Goal: Browse casually: Explore the website without a specific task or goal

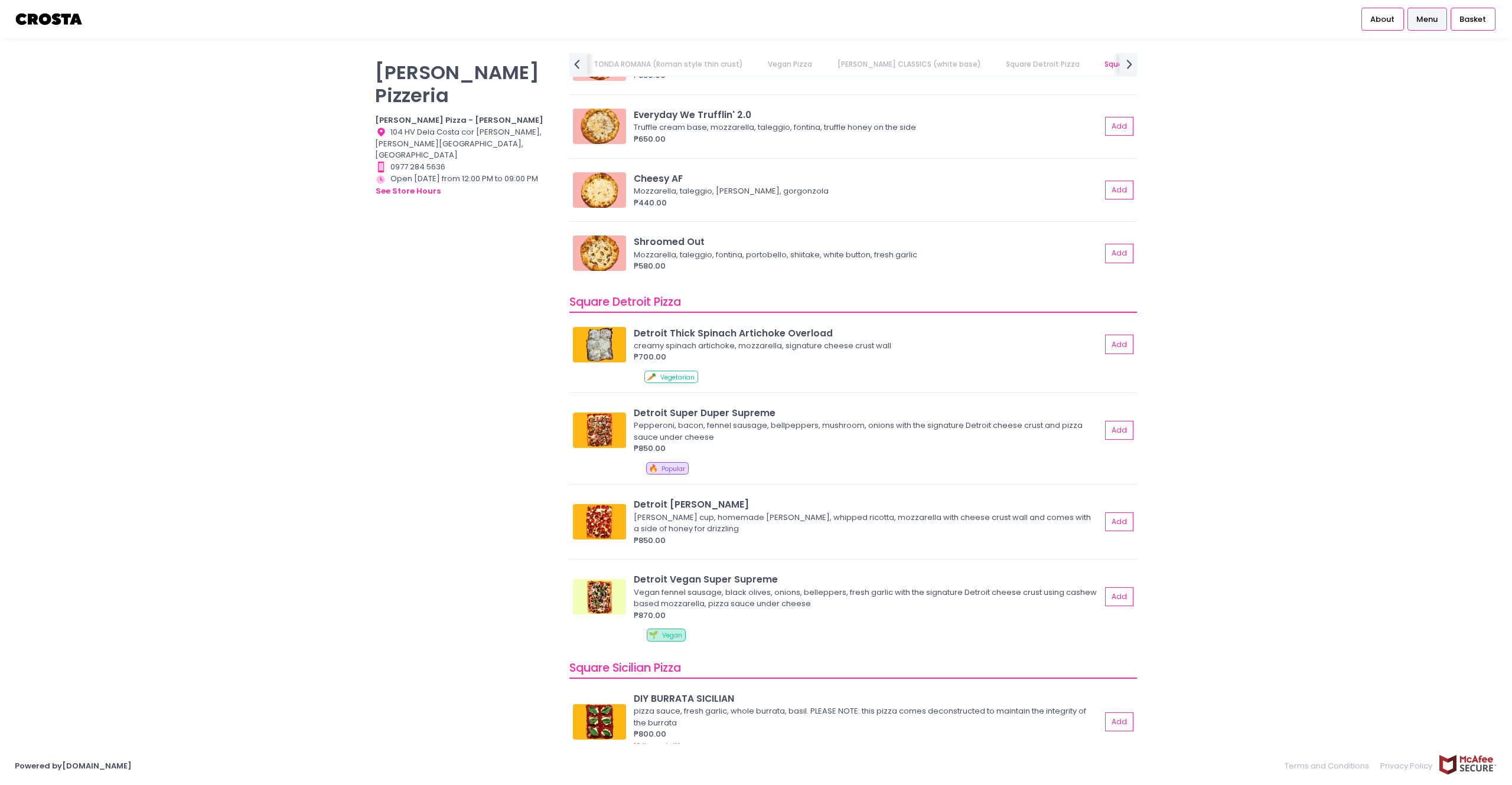
scroll to position [1178, 0]
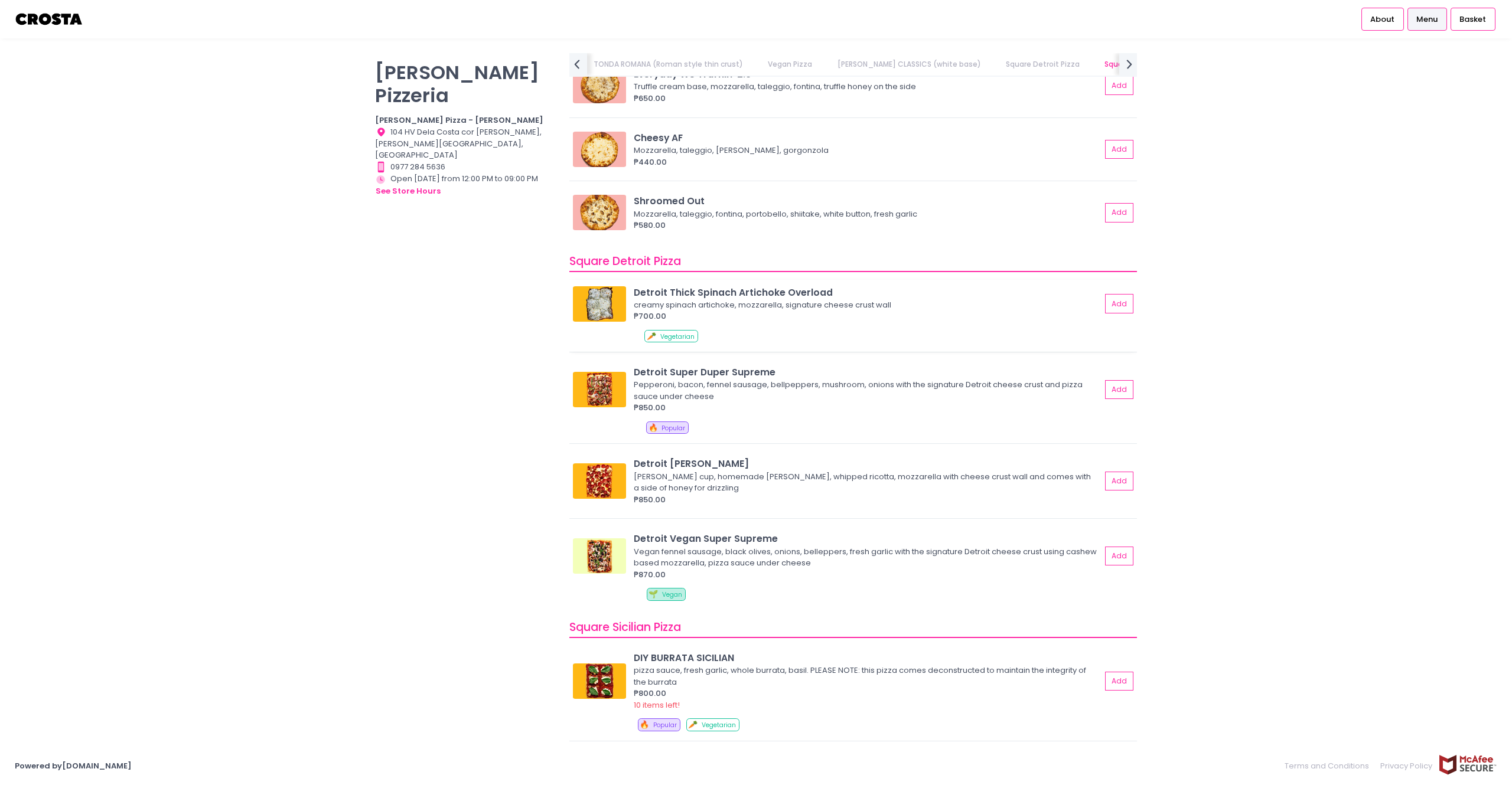
click at [785, 291] on div "Detroit Thick Spinach Artichoke Overload" at bounding box center [867, 292] width 467 height 13
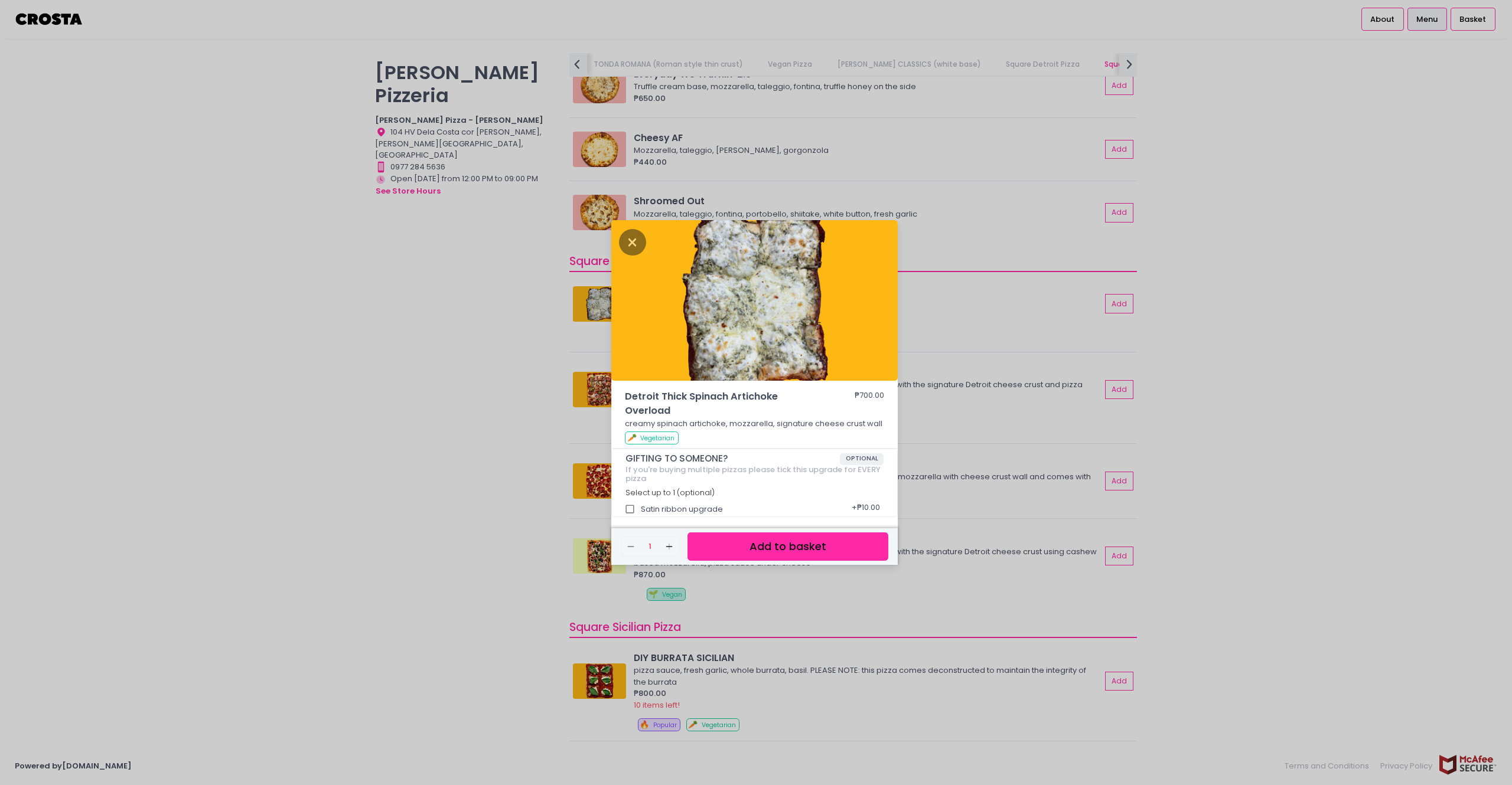
click at [463, 313] on div "Detroit Thick Spinach Artichoke Overload ₱700.00 creamy spinach artichoke, mozz…" at bounding box center [756, 392] width 1512 height 785
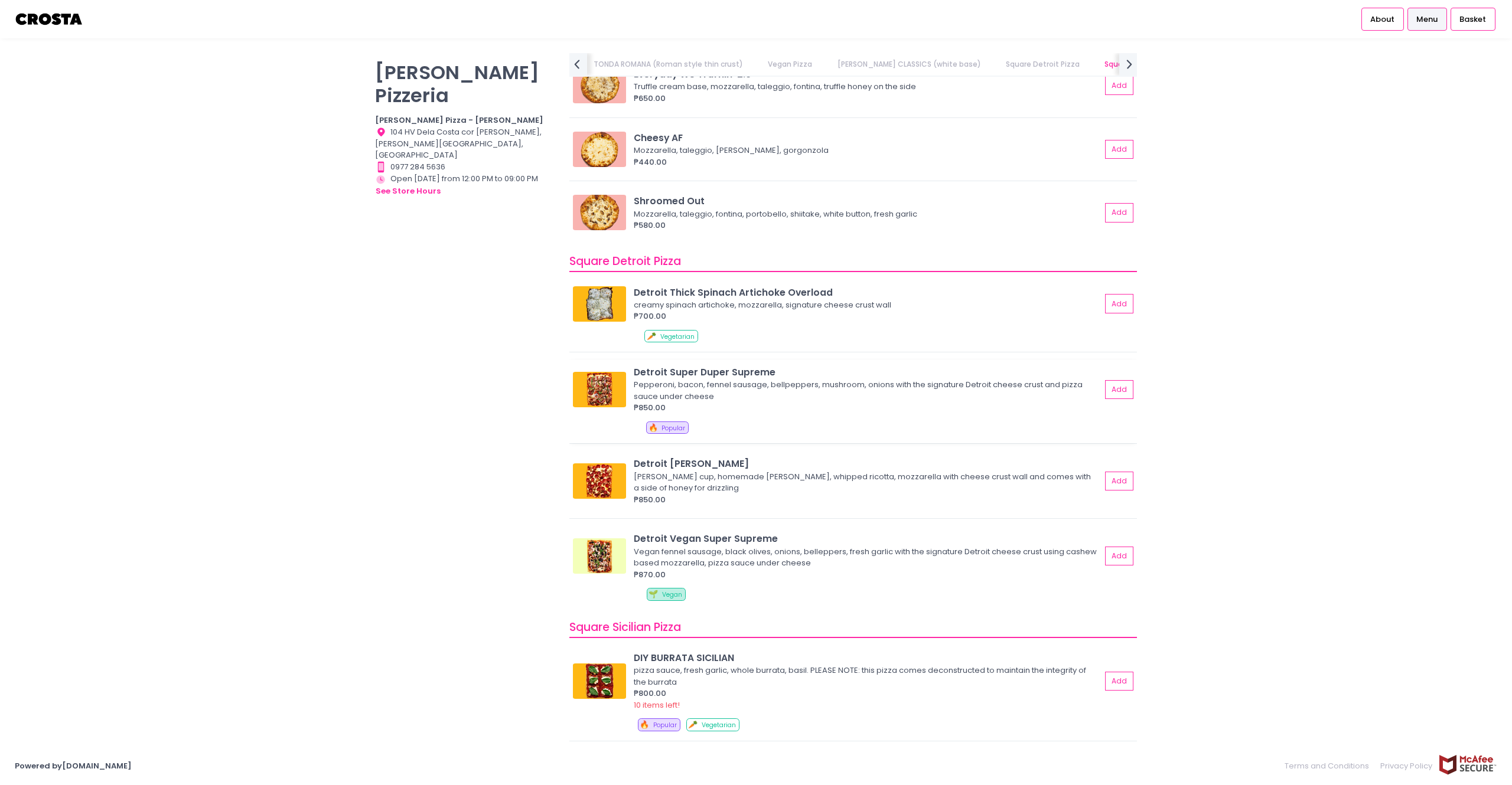
click at [714, 371] on div "Detroit Super Duper Supreme" at bounding box center [867, 371] width 467 height 13
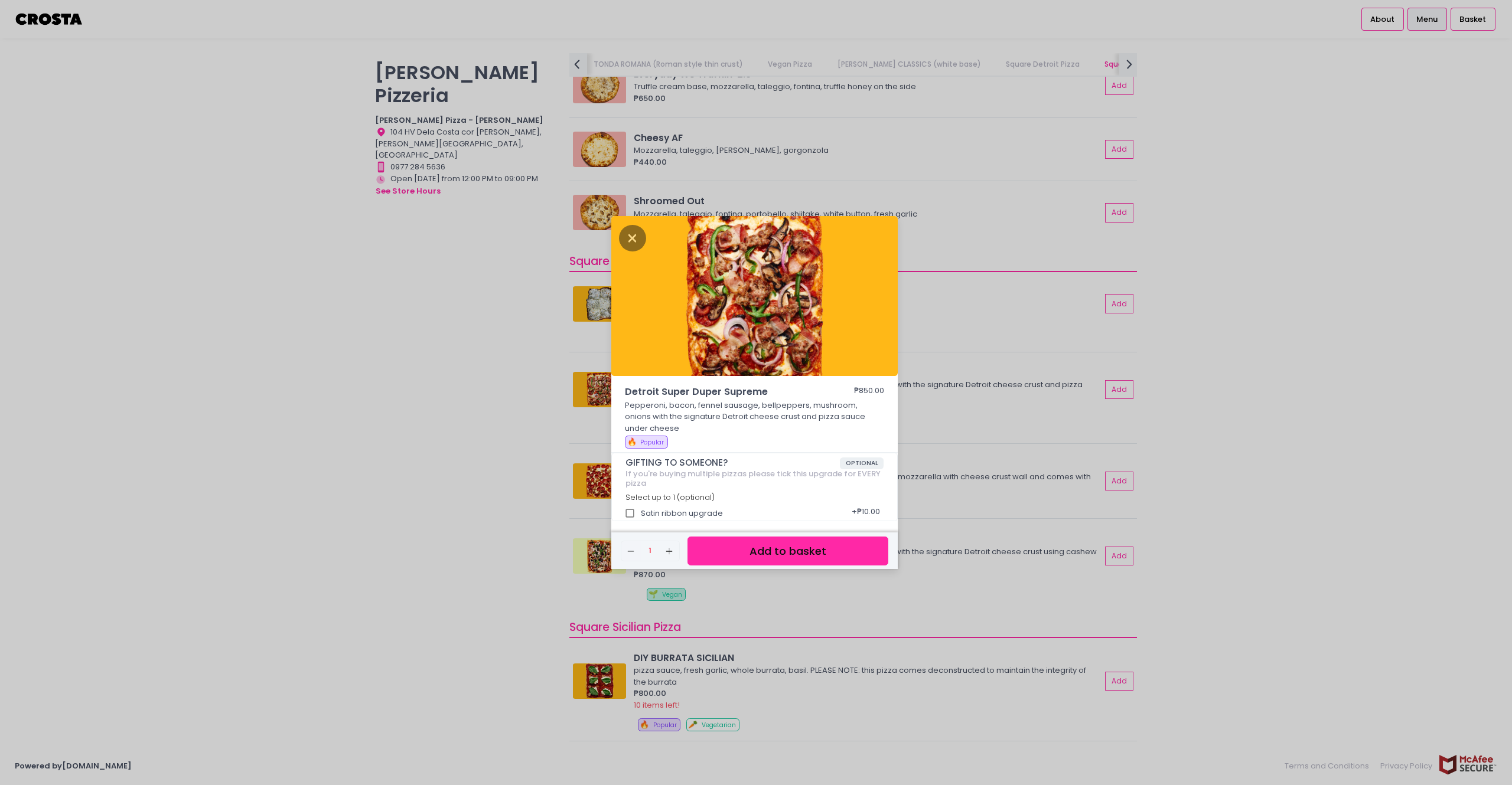
click at [479, 371] on div "Detroit Super Duper Supreme ₱850.00 Pepperoni, bacon, fennel sausage, bellpeppe…" at bounding box center [756, 392] width 1512 height 785
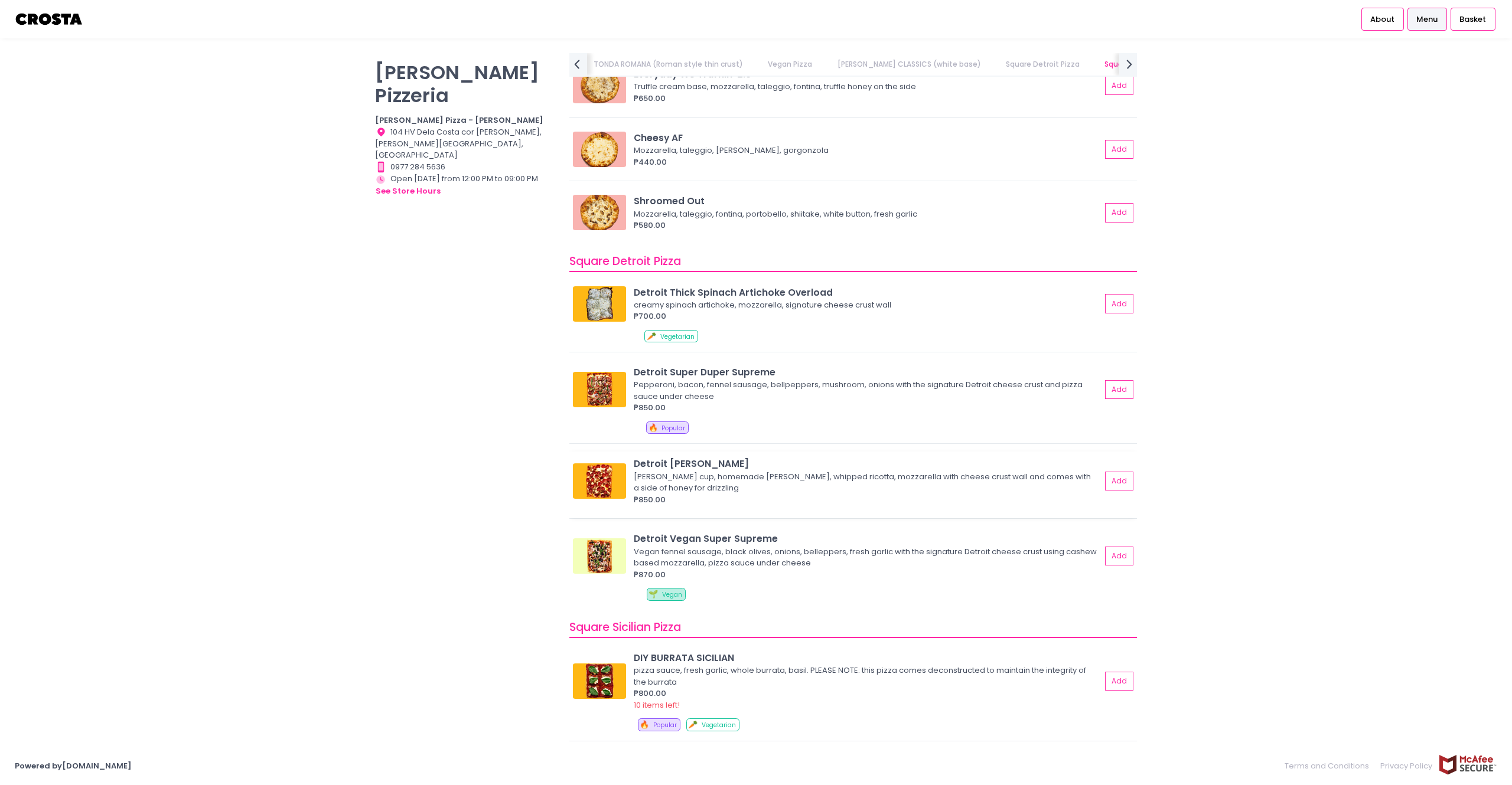
click at [681, 466] on div "Detroit [PERSON_NAME]" at bounding box center [867, 463] width 467 height 13
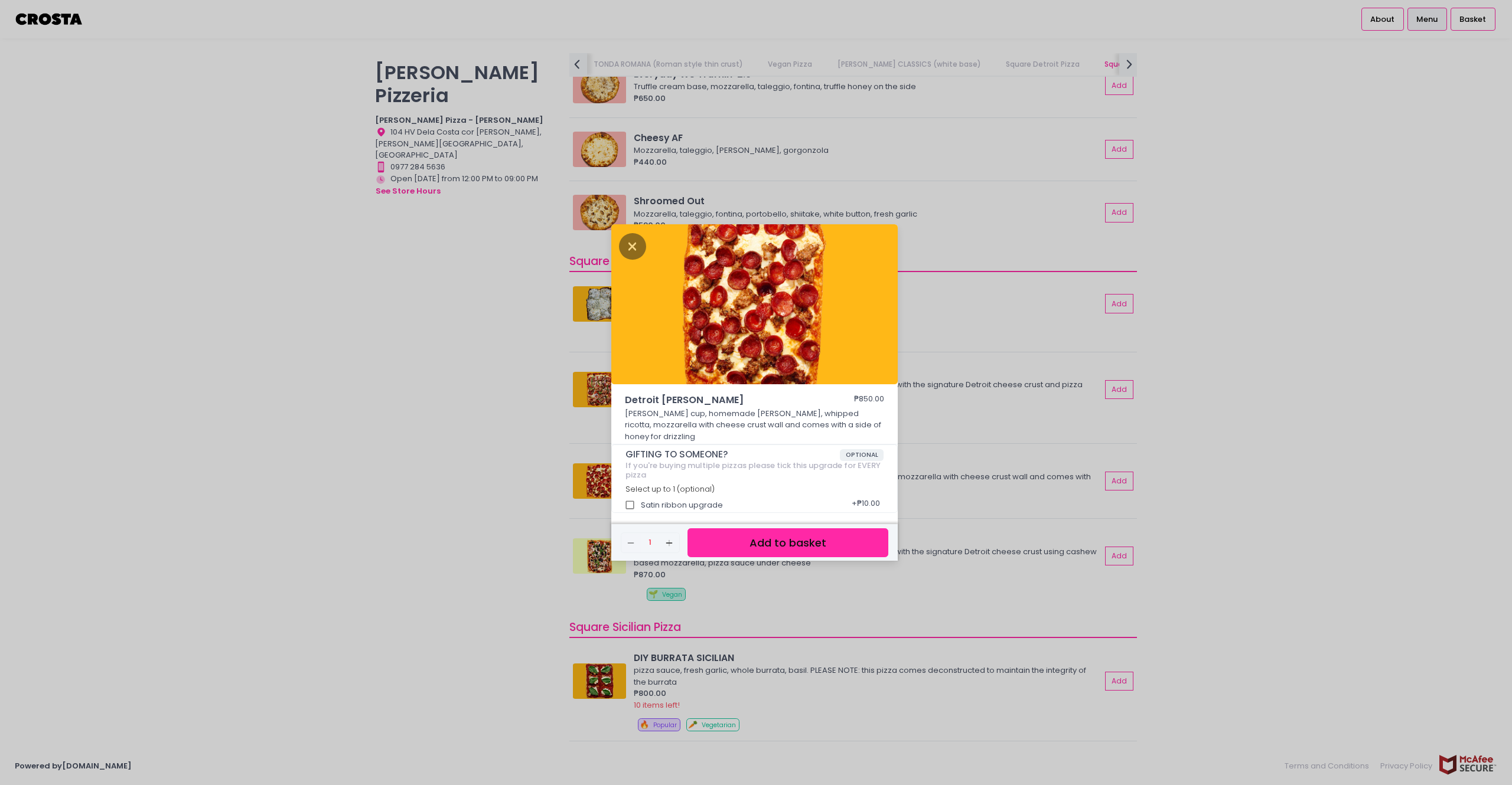
drag, startPoint x: 445, startPoint y: 450, endPoint x: 524, endPoint y: 480, distance: 84.5
click at [452, 451] on div "Detroit [PERSON_NAME] ₱850.00 [PERSON_NAME] cup, homemade [PERSON_NAME], whippe…" at bounding box center [756, 392] width 1512 height 785
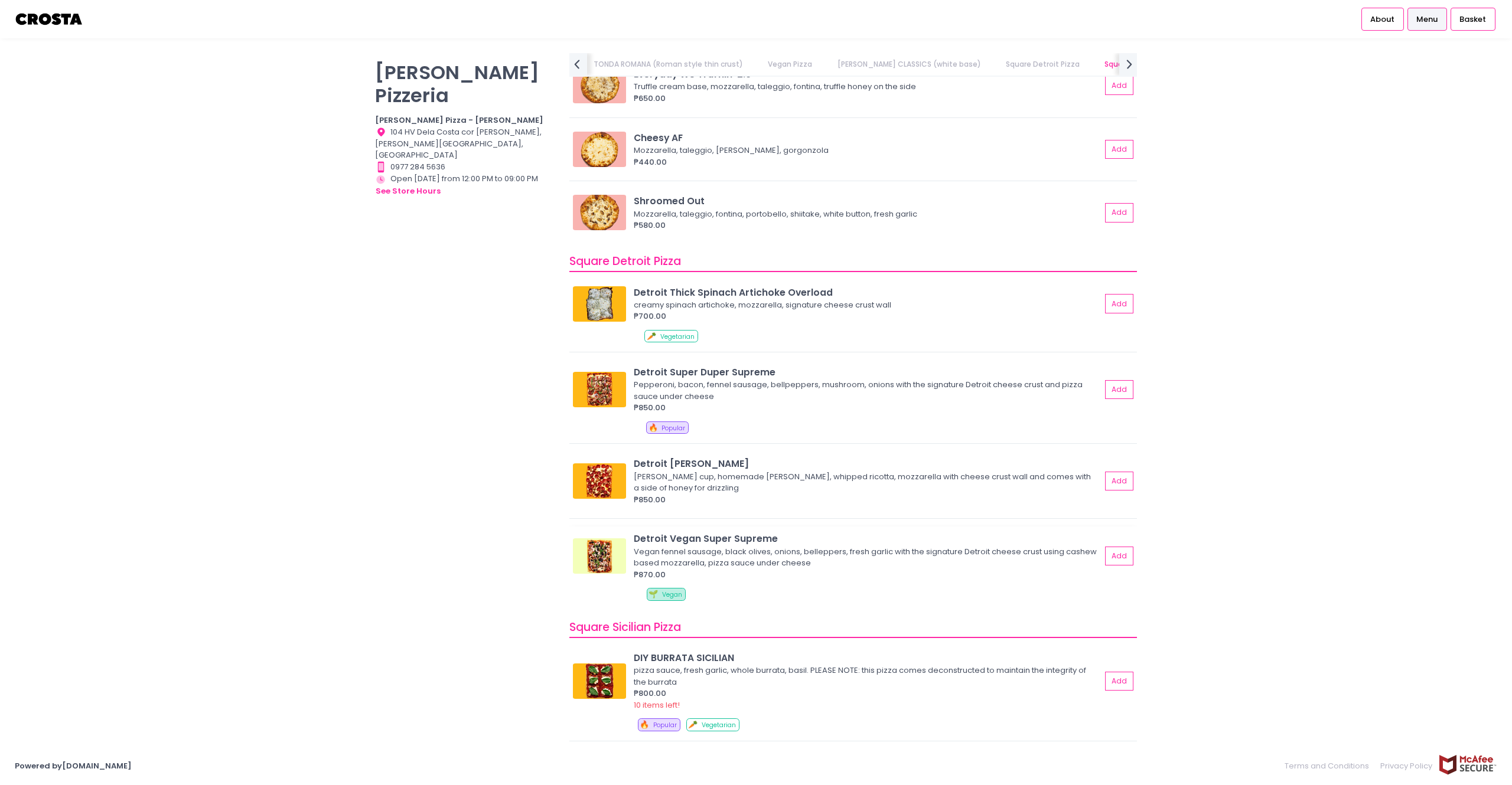
click at [736, 550] on div "Vegan fennel sausage, black olives, onions, belleppers, fresh garlic with the s…" at bounding box center [865, 558] width 464 height 23
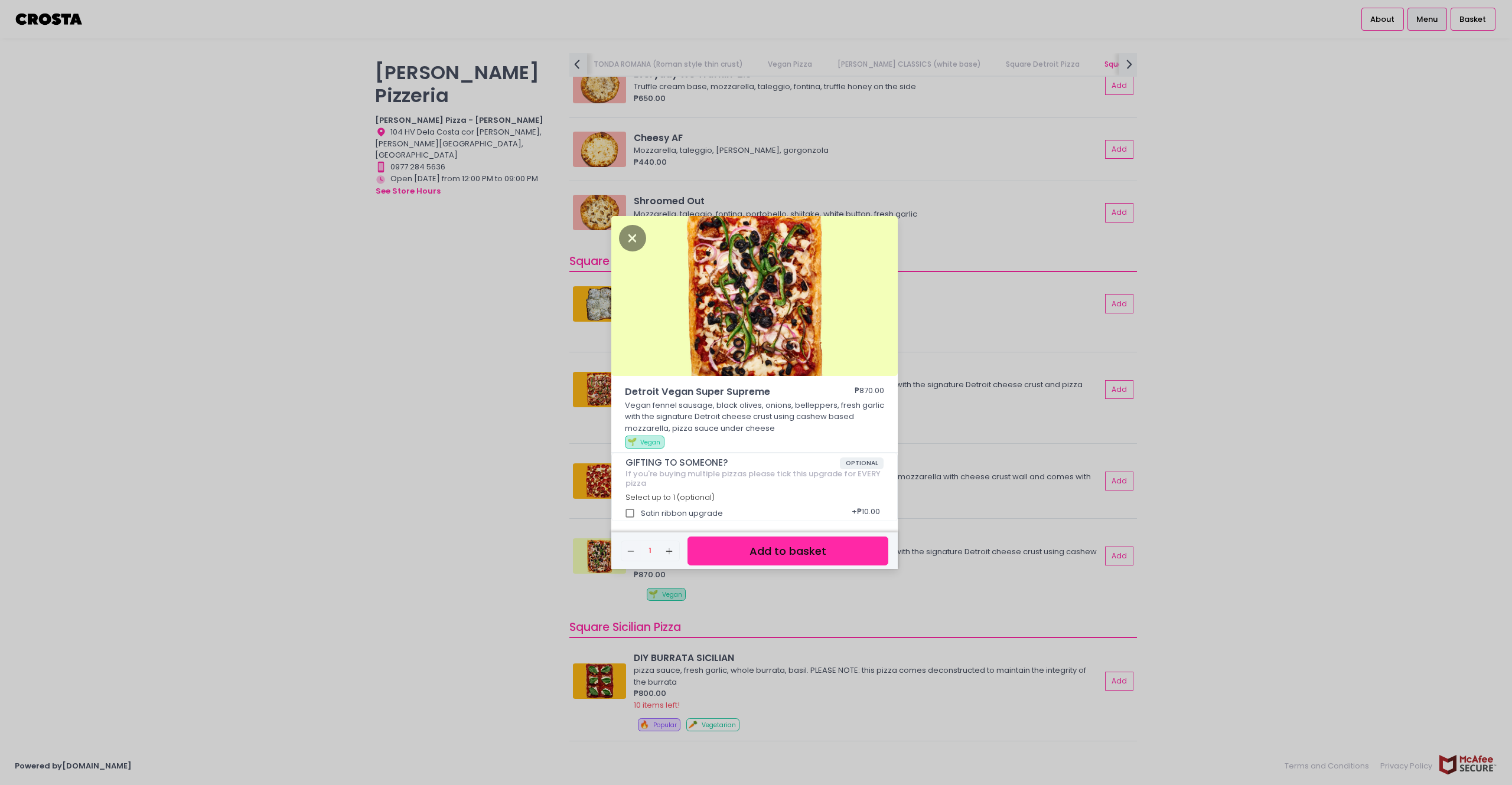
click at [409, 520] on div "Detroit Vegan Super Supreme ₱870.00 Vegan fennel sausage, black olives, onions,…" at bounding box center [756, 392] width 1512 height 785
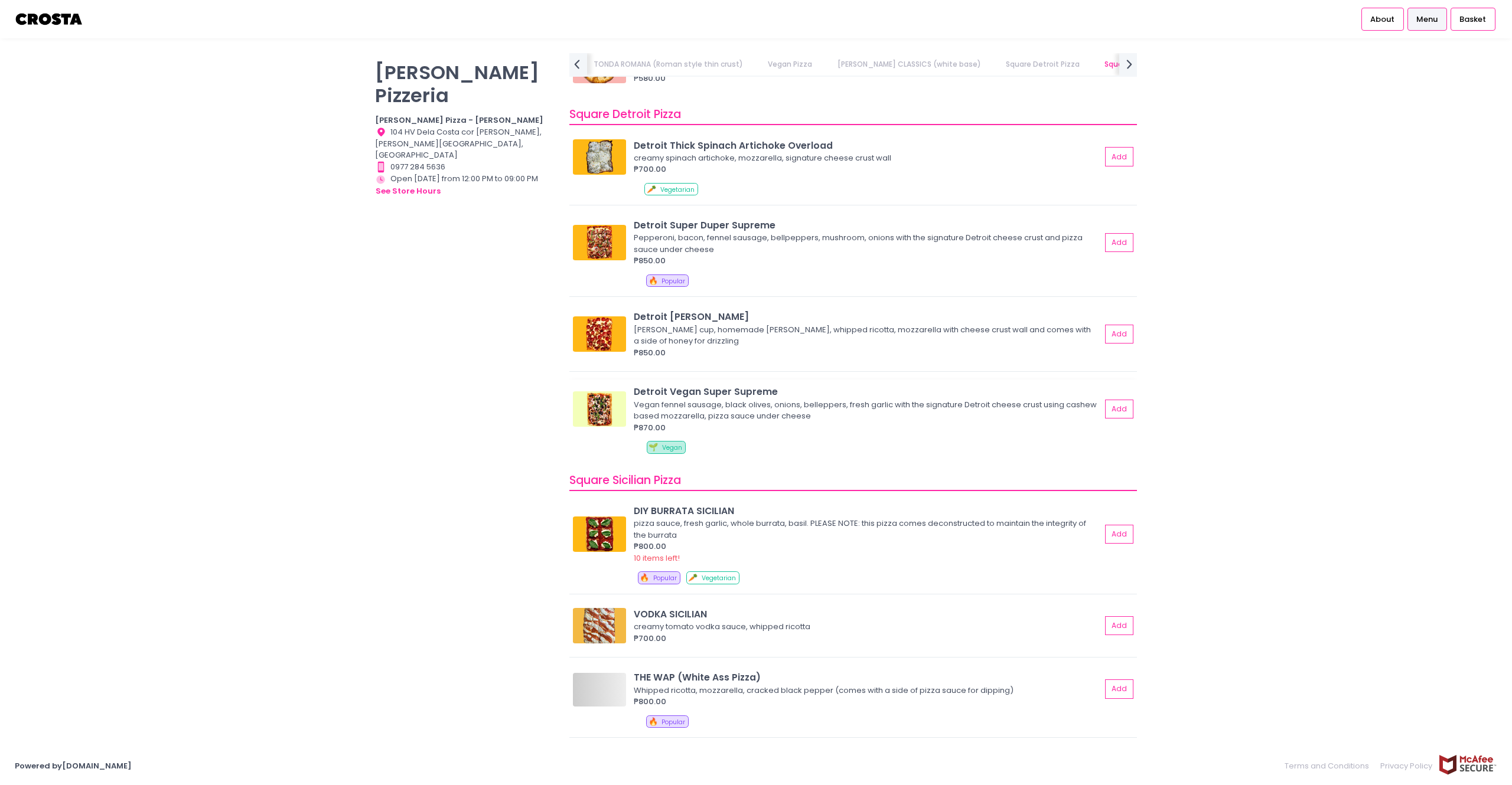
scroll to position [1358, 0]
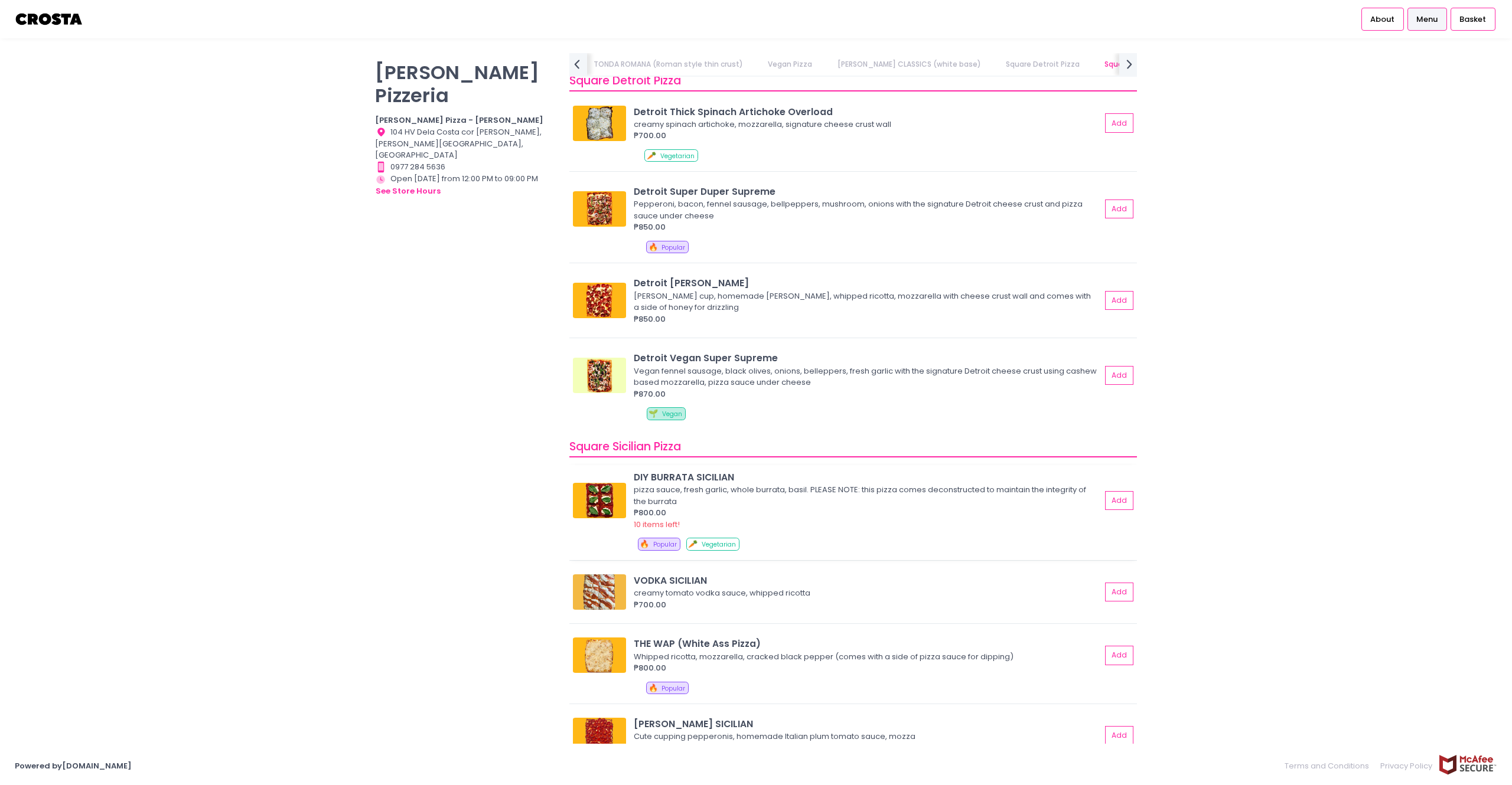
click at [705, 484] on div "DIY BURRATA SICILIAN" at bounding box center [867, 477] width 467 height 13
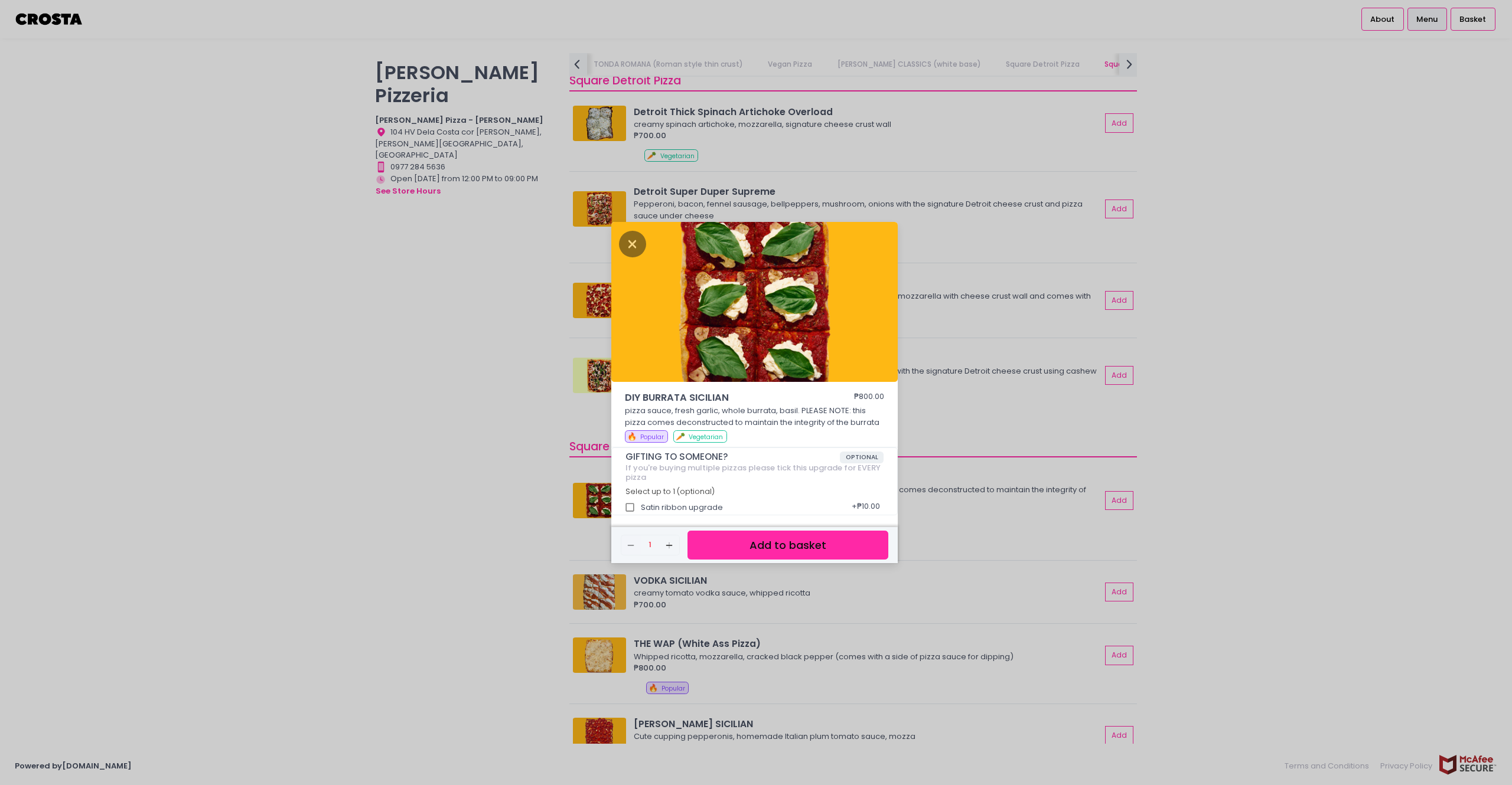
click at [485, 510] on div "DIY BURRATA SICILIAN ₱800.00 pizza sauce, fresh garlic, whole burrata, basil. P…" at bounding box center [756, 392] width 1512 height 785
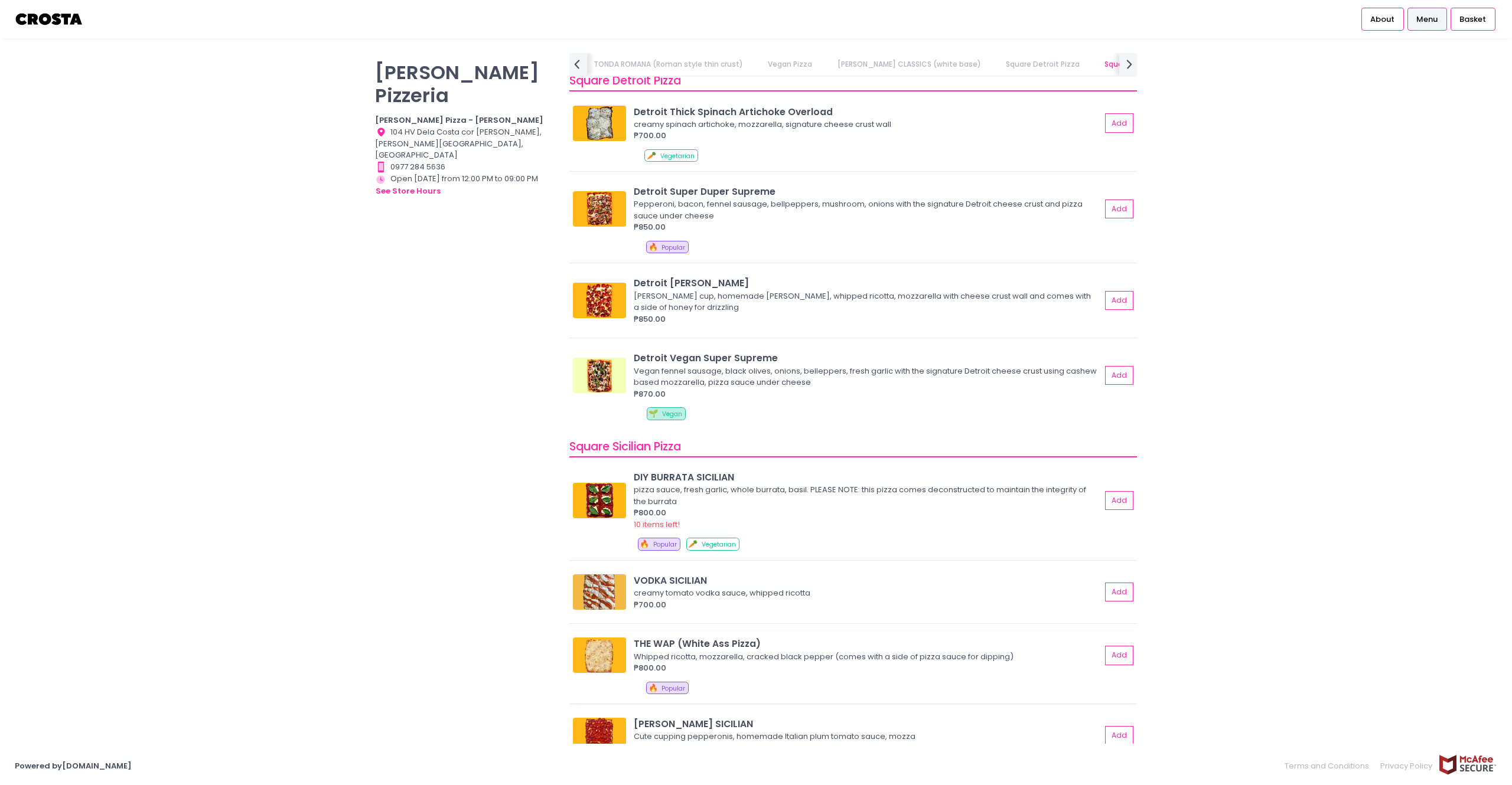
click at [745, 638] on div "THE WAP (White Ass Pizza) Whipped ricotta, mozzarella, cracked black pepper (co…" at bounding box center [853, 667] width 568 height 72
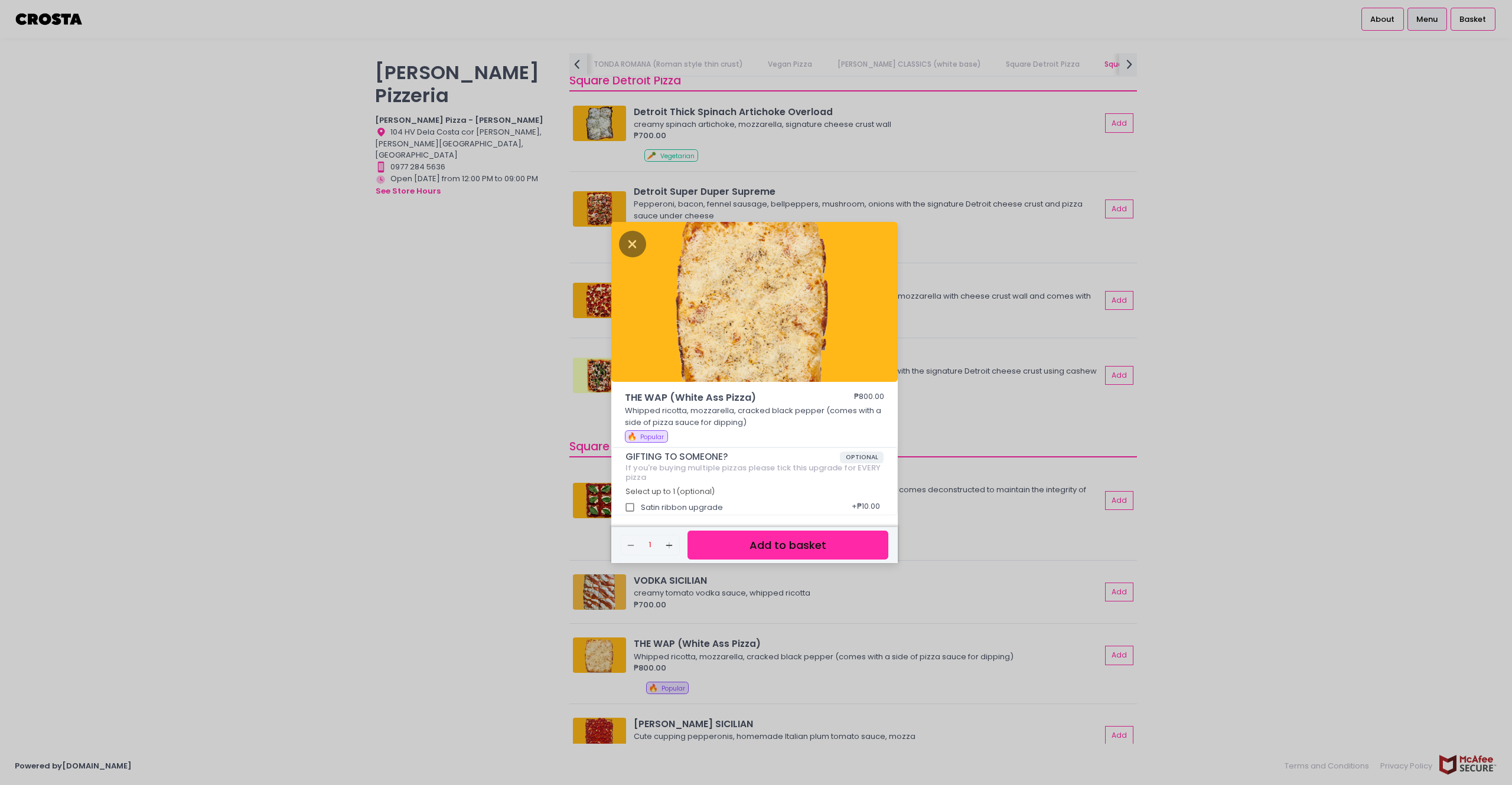
click at [400, 560] on div "THE WAP (White Ass Pizza) ₱800.00 Whipped ricotta, mozzarella, cracked black pe…" at bounding box center [756, 392] width 1512 height 785
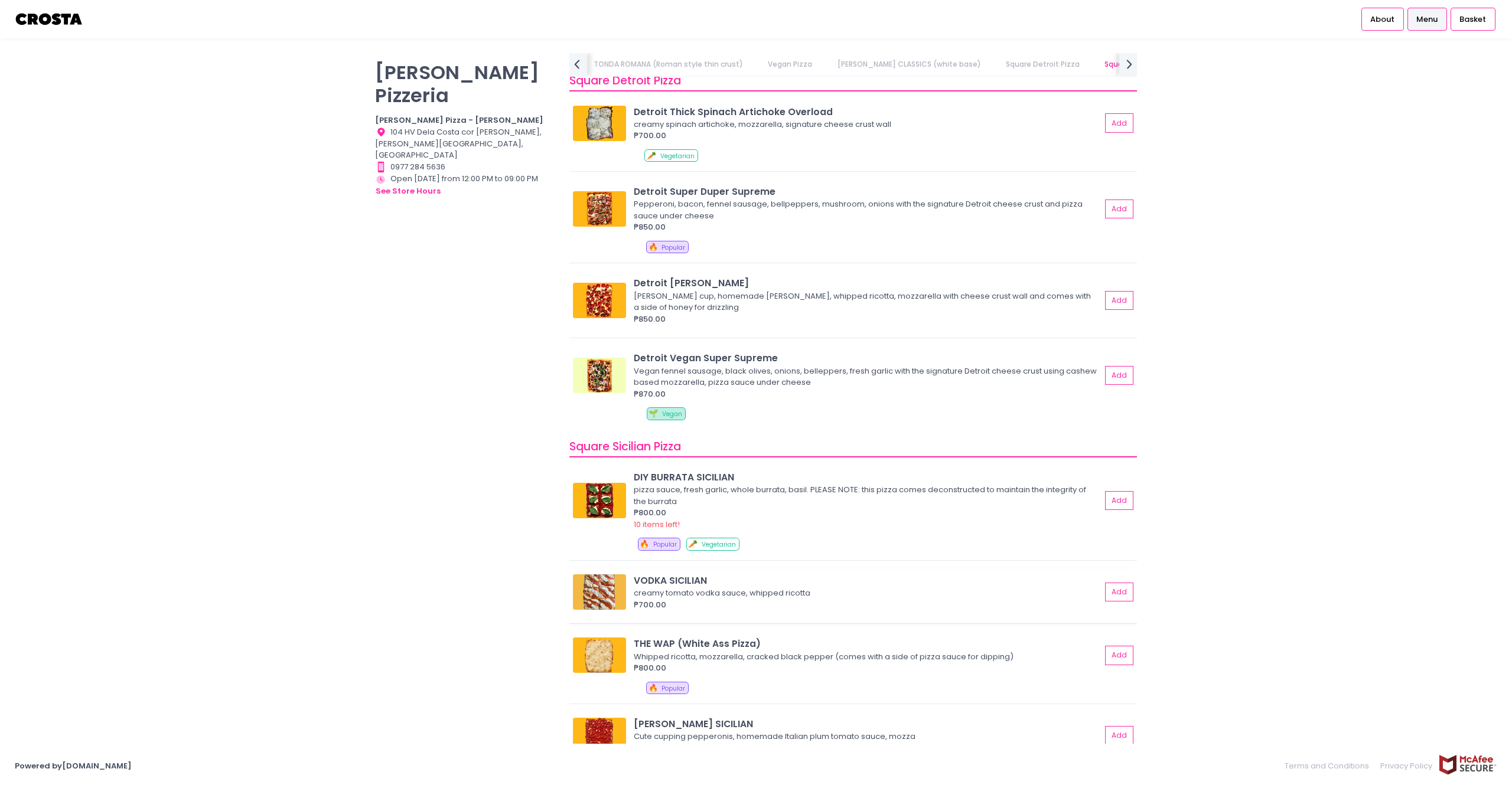
click at [690, 584] on div "VODKA SICILIAN" at bounding box center [867, 580] width 467 height 13
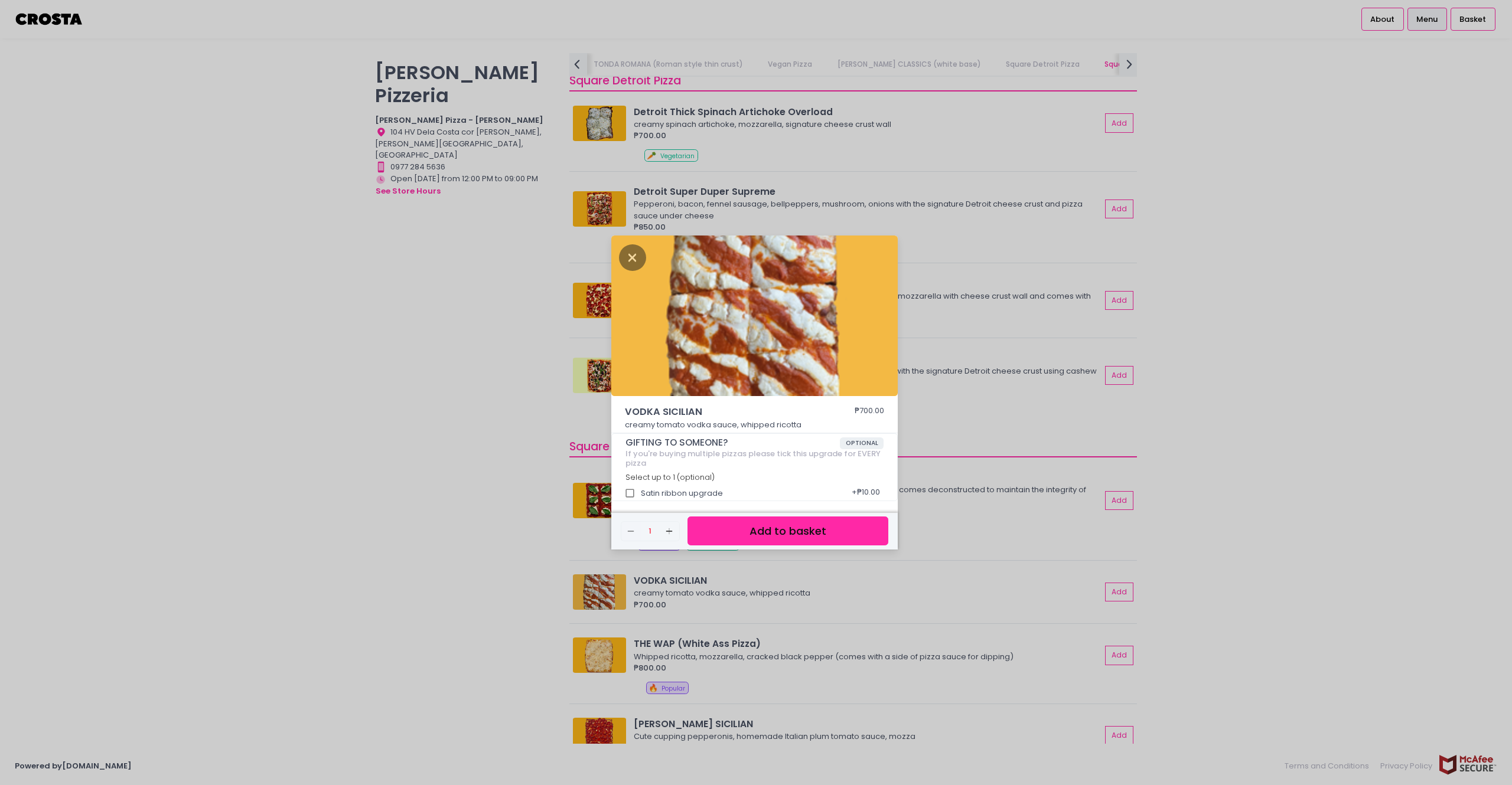
click at [397, 561] on div "VODKA SICILIAN ₱700.00 creamy tomato vodka sauce, whipped ricotta GIFTING TO SO…" at bounding box center [756, 392] width 1512 height 785
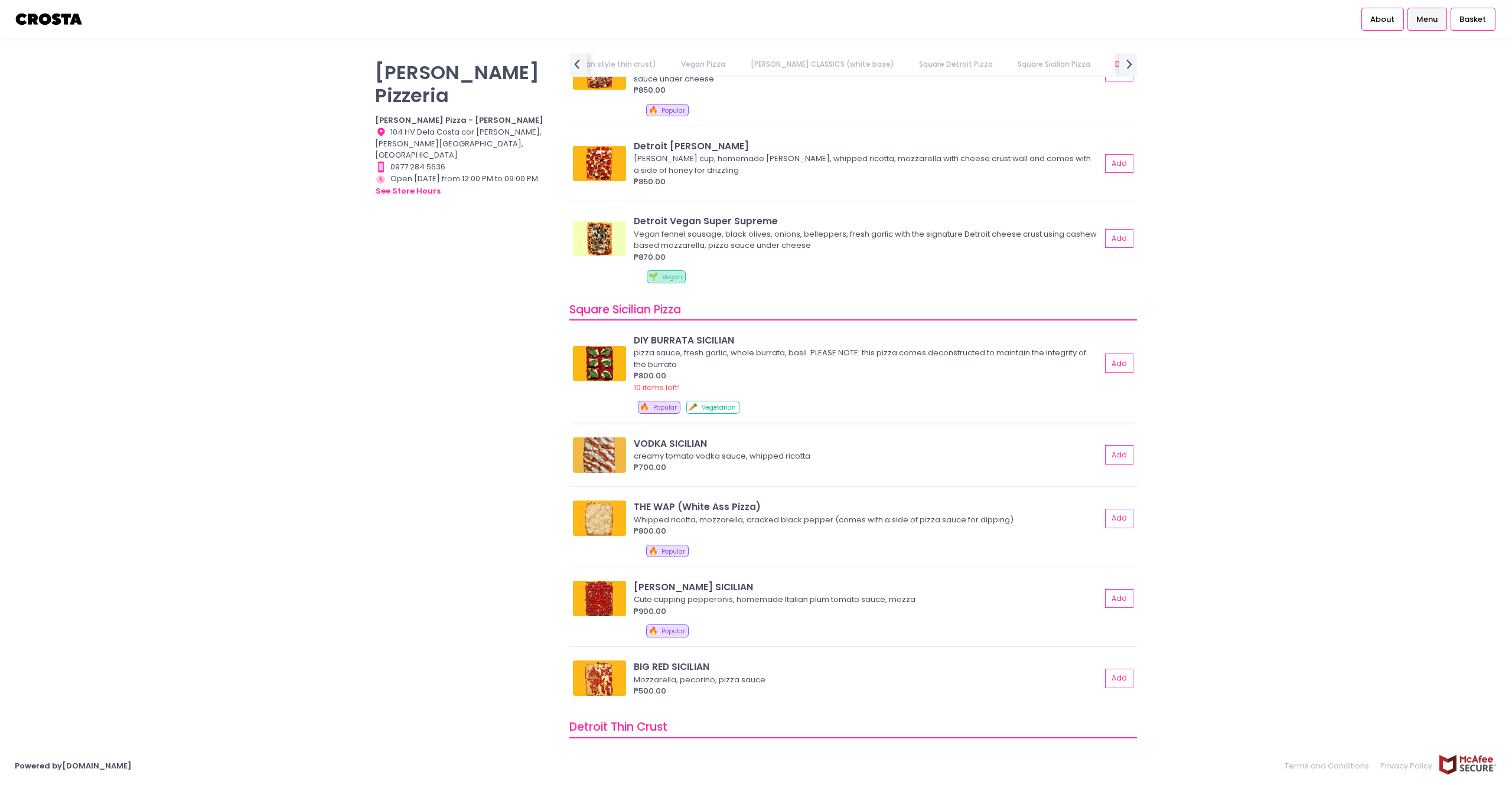
scroll to position [1505, 0]
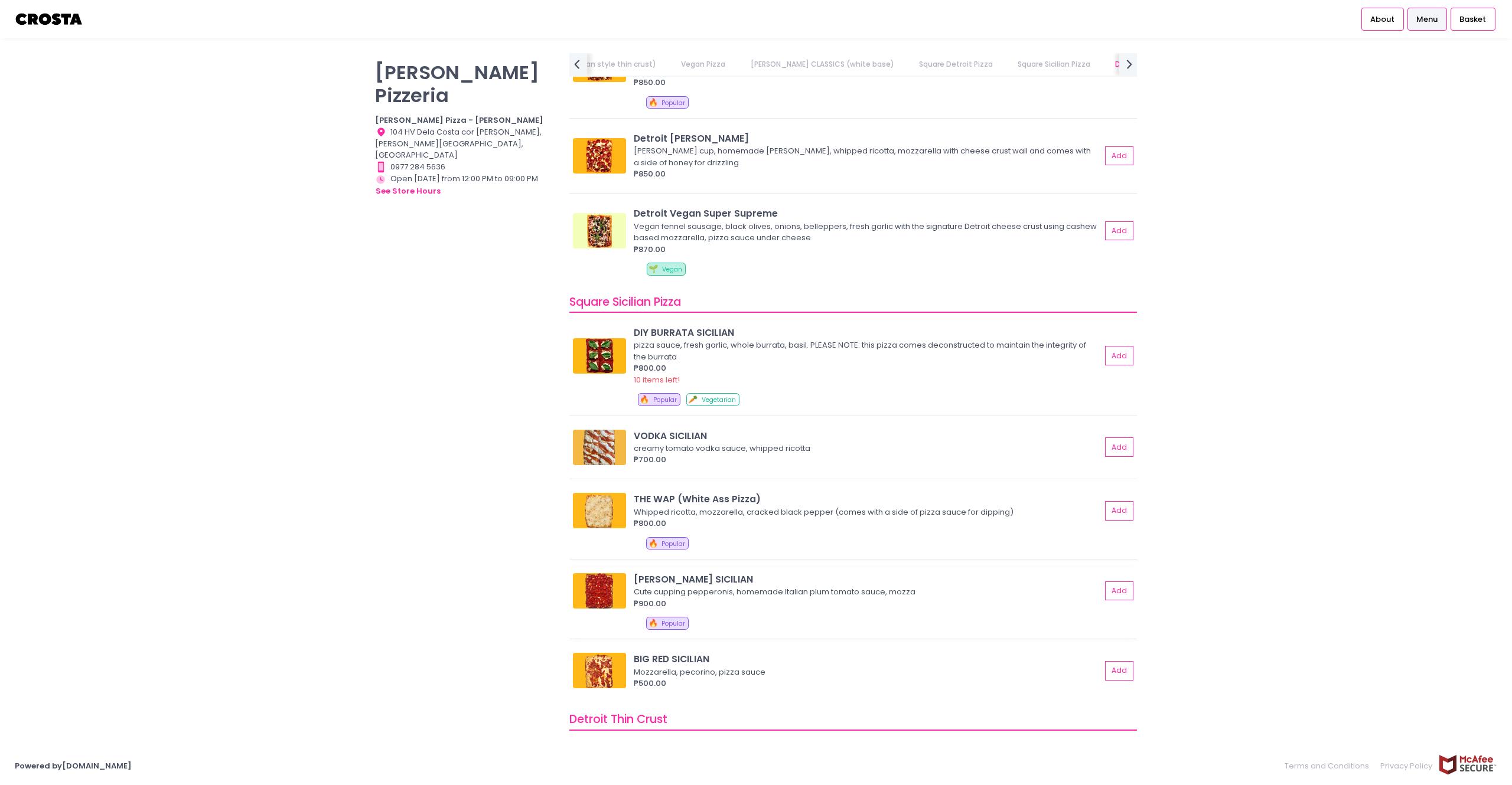
click at [678, 575] on div "[PERSON_NAME] SICILIAN" at bounding box center [867, 579] width 467 height 13
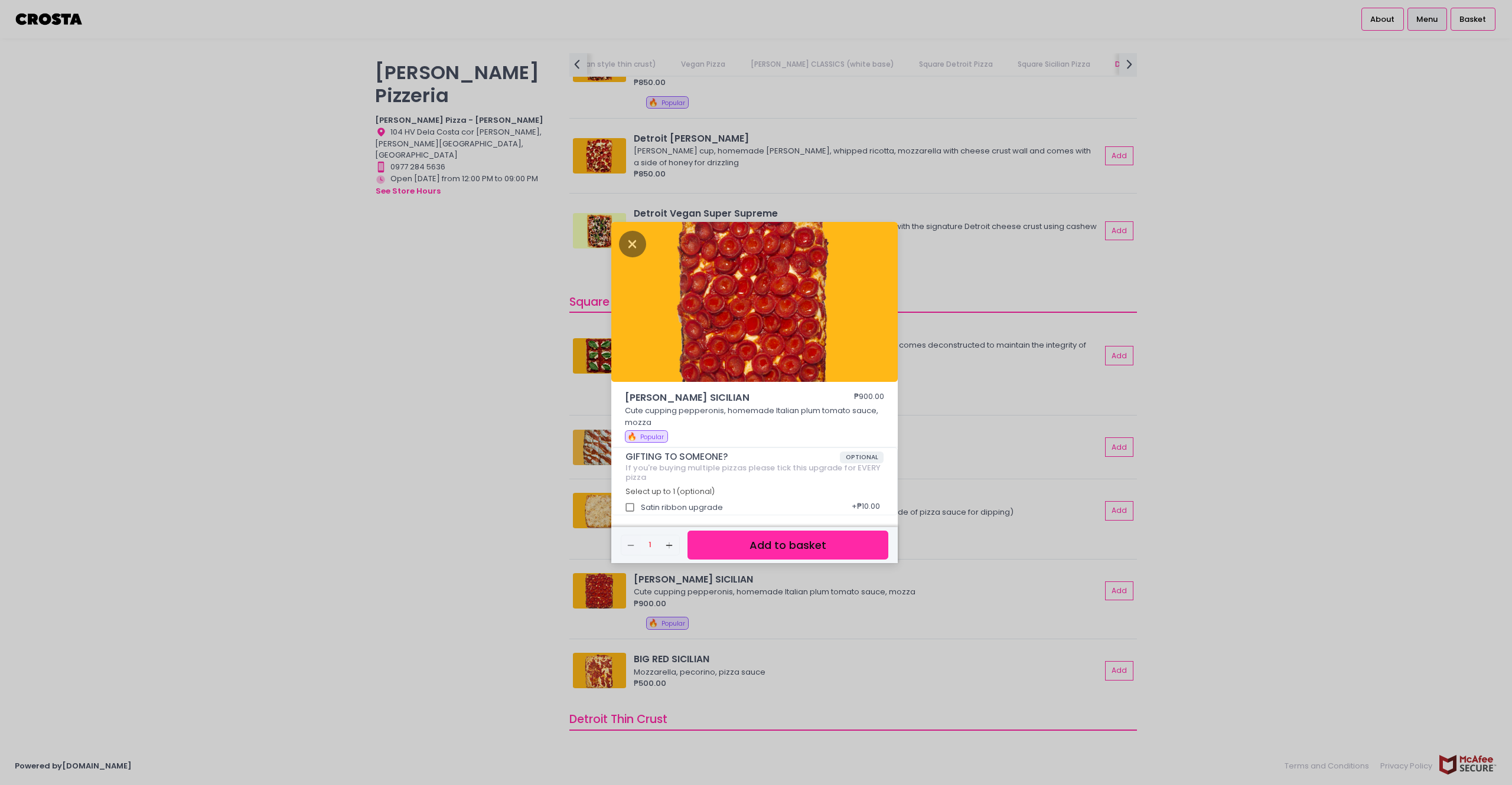
click at [505, 569] on div "[PERSON_NAME] SICILIAN ₱900.00 Cute cupping pepperonis, homemade Italian plum t…" at bounding box center [756, 392] width 1512 height 785
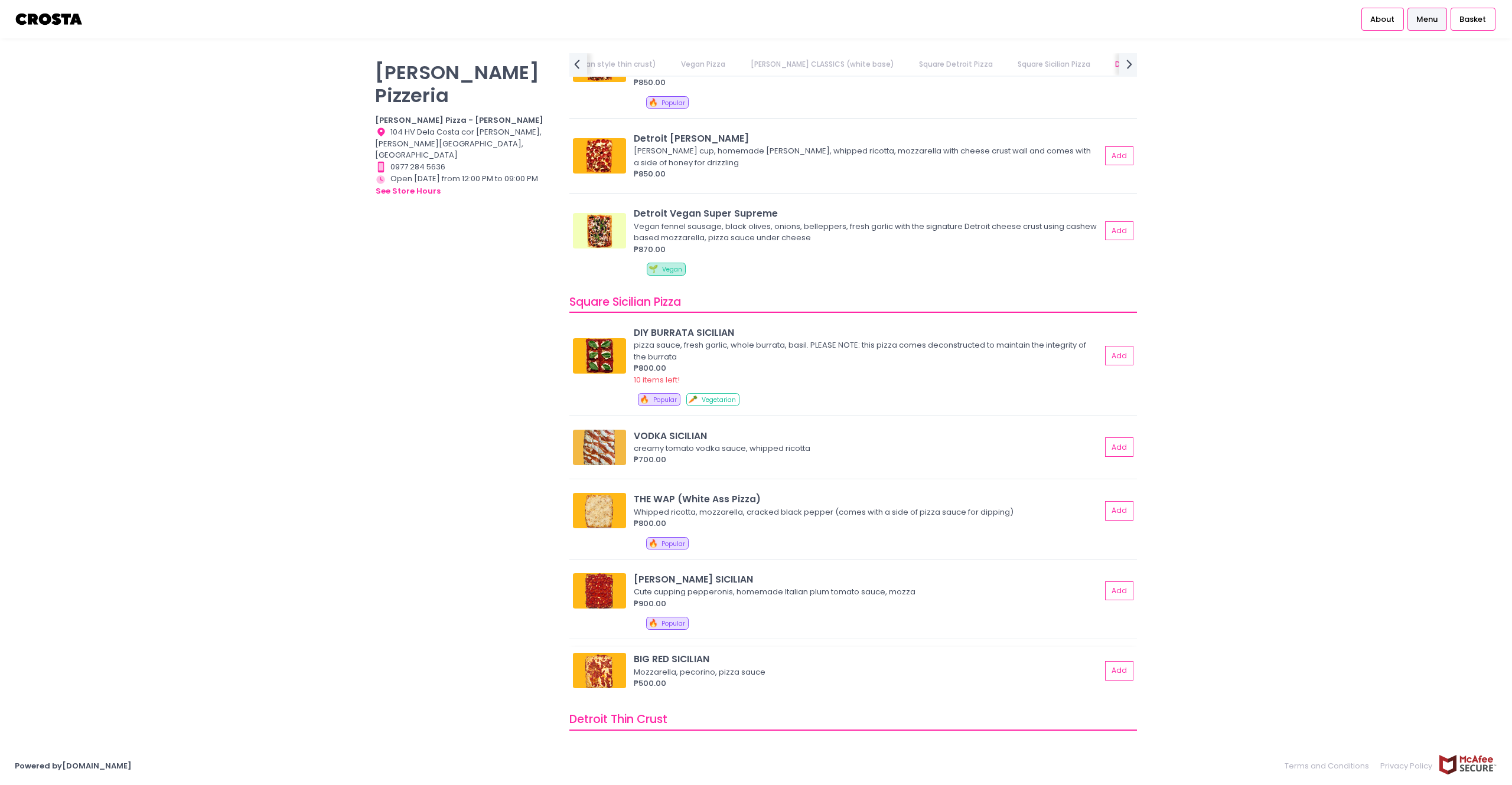
click at [677, 662] on div "BIG RED SICILIAN" at bounding box center [867, 659] width 467 height 13
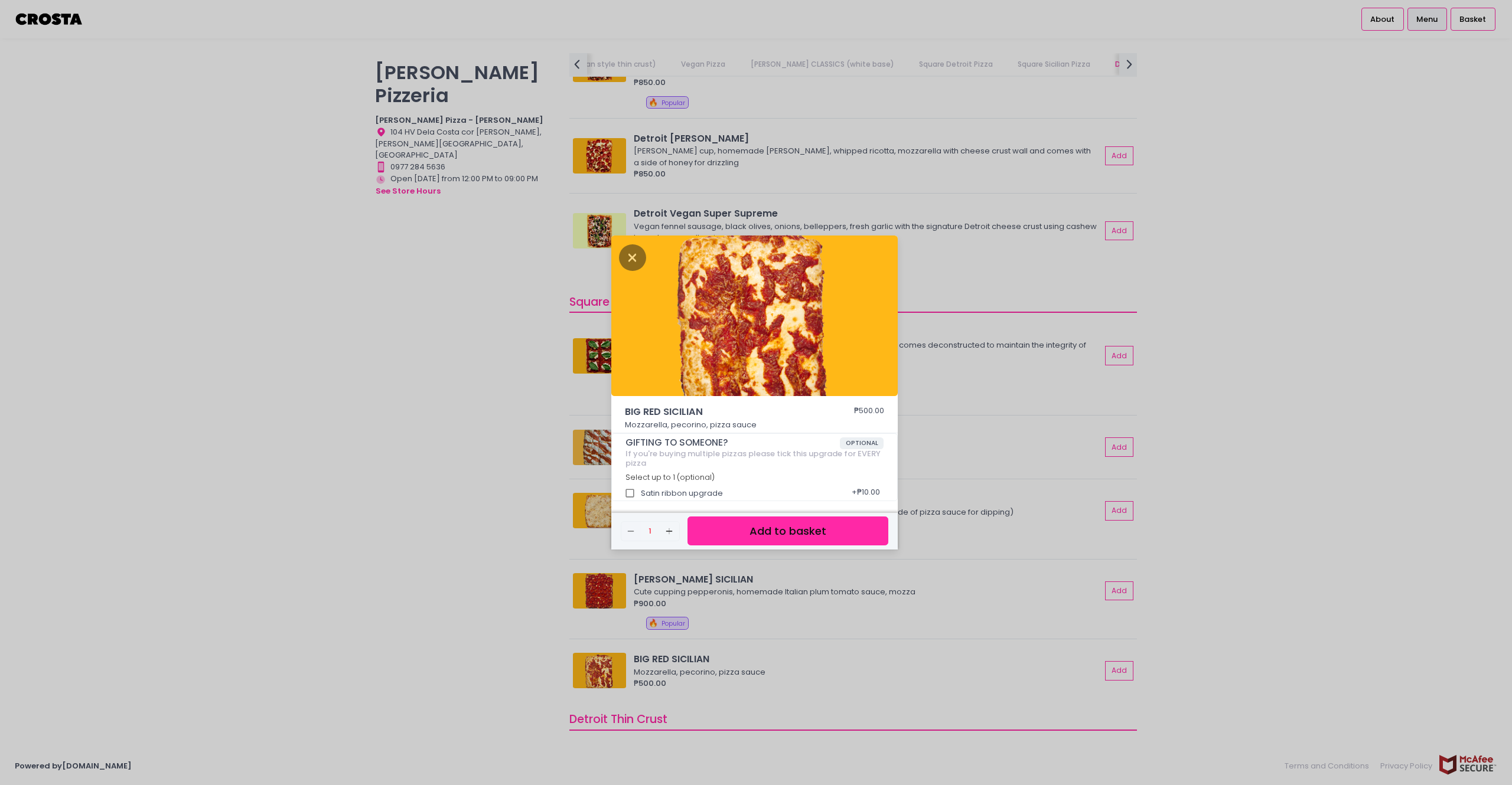
click at [459, 618] on div "BIG RED SICILIAN ₱500.00 Mozzarella, pecorino, pizza sauce GIFTING TO SOMEONE? …" at bounding box center [756, 392] width 1512 height 785
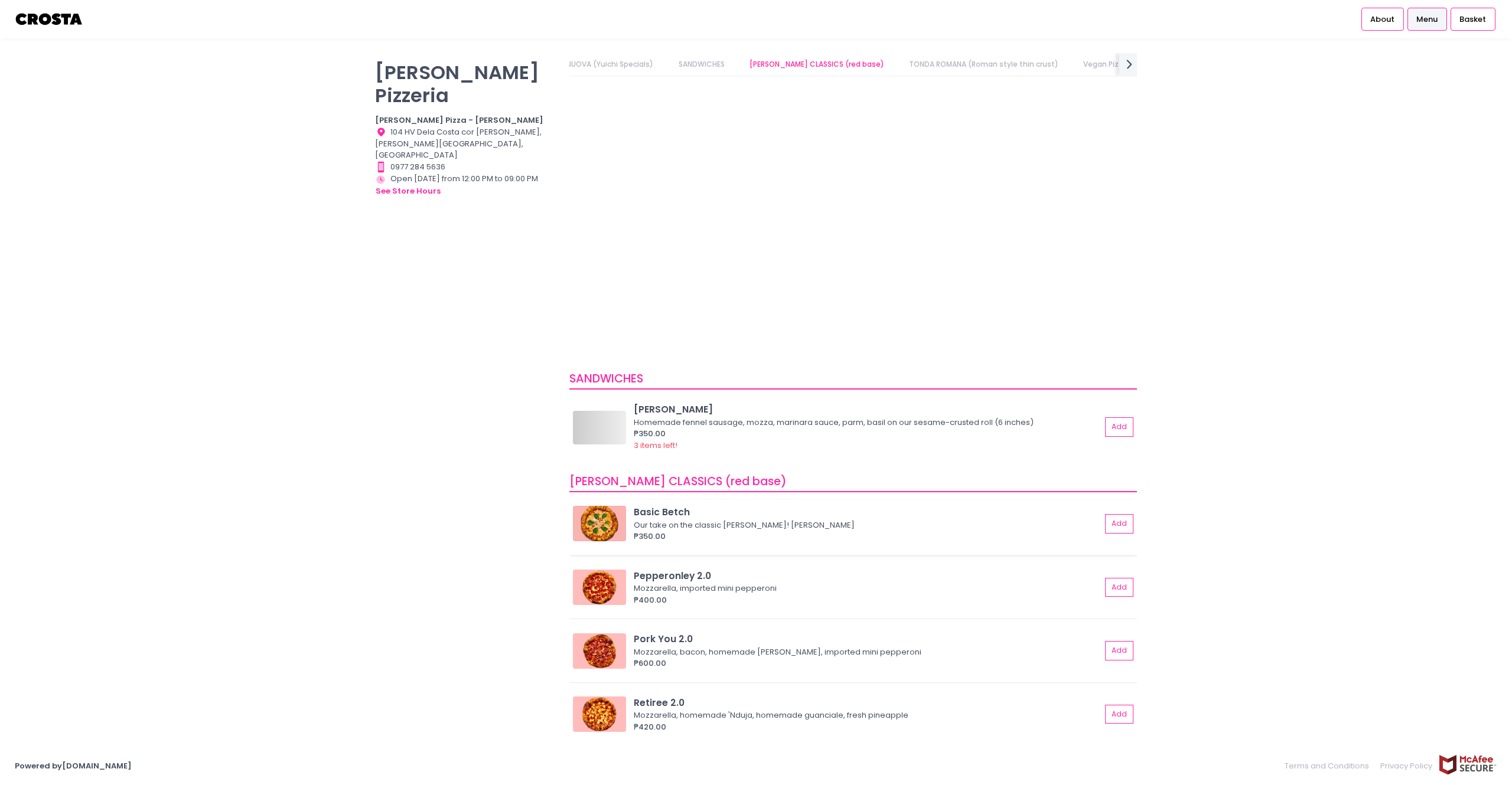
scroll to position [0, 0]
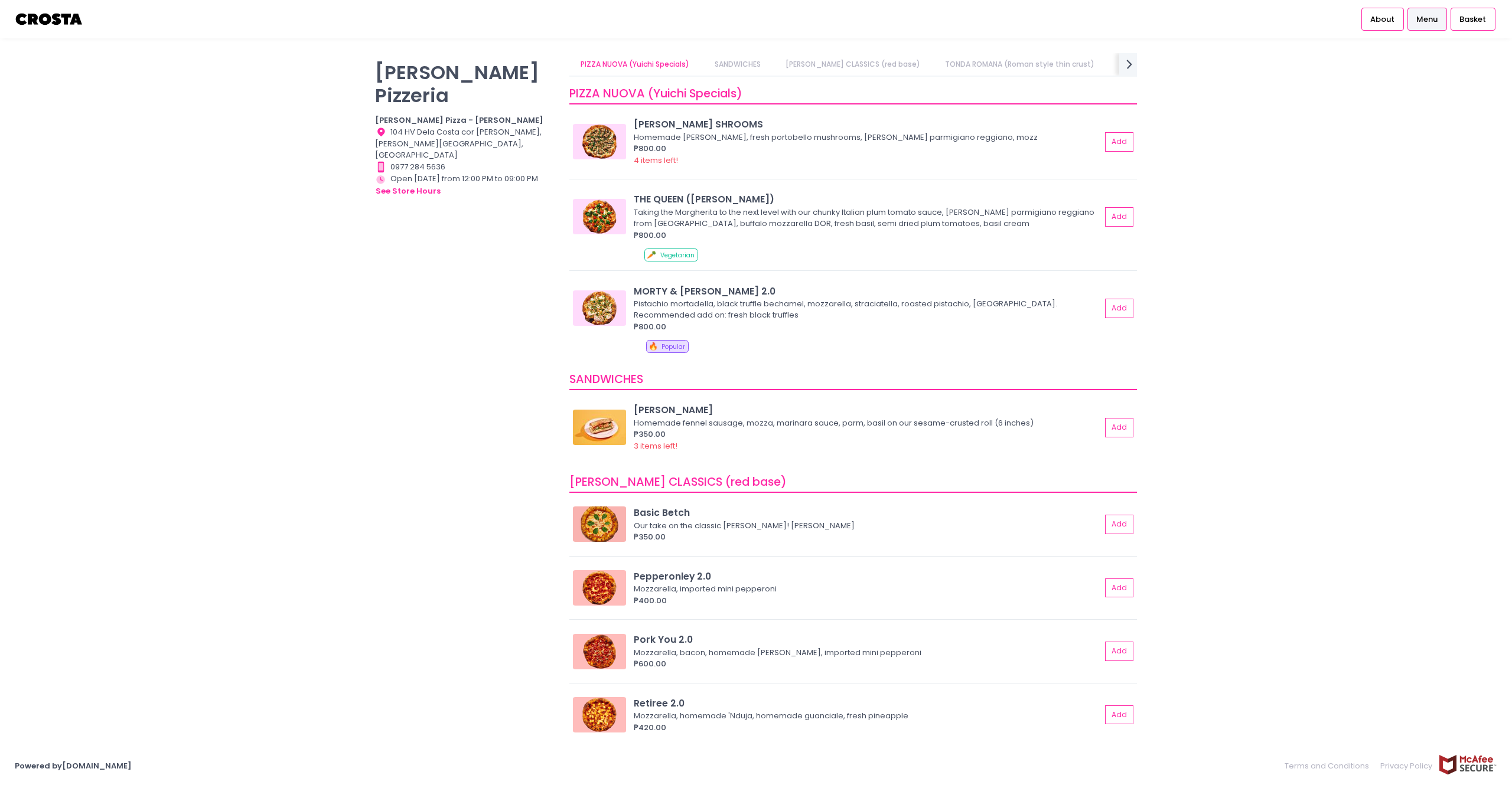
click at [1029, 61] on link "TONDA ROMANA (Roman style thin crust)" at bounding box center [1020, 64] width 172 height 23
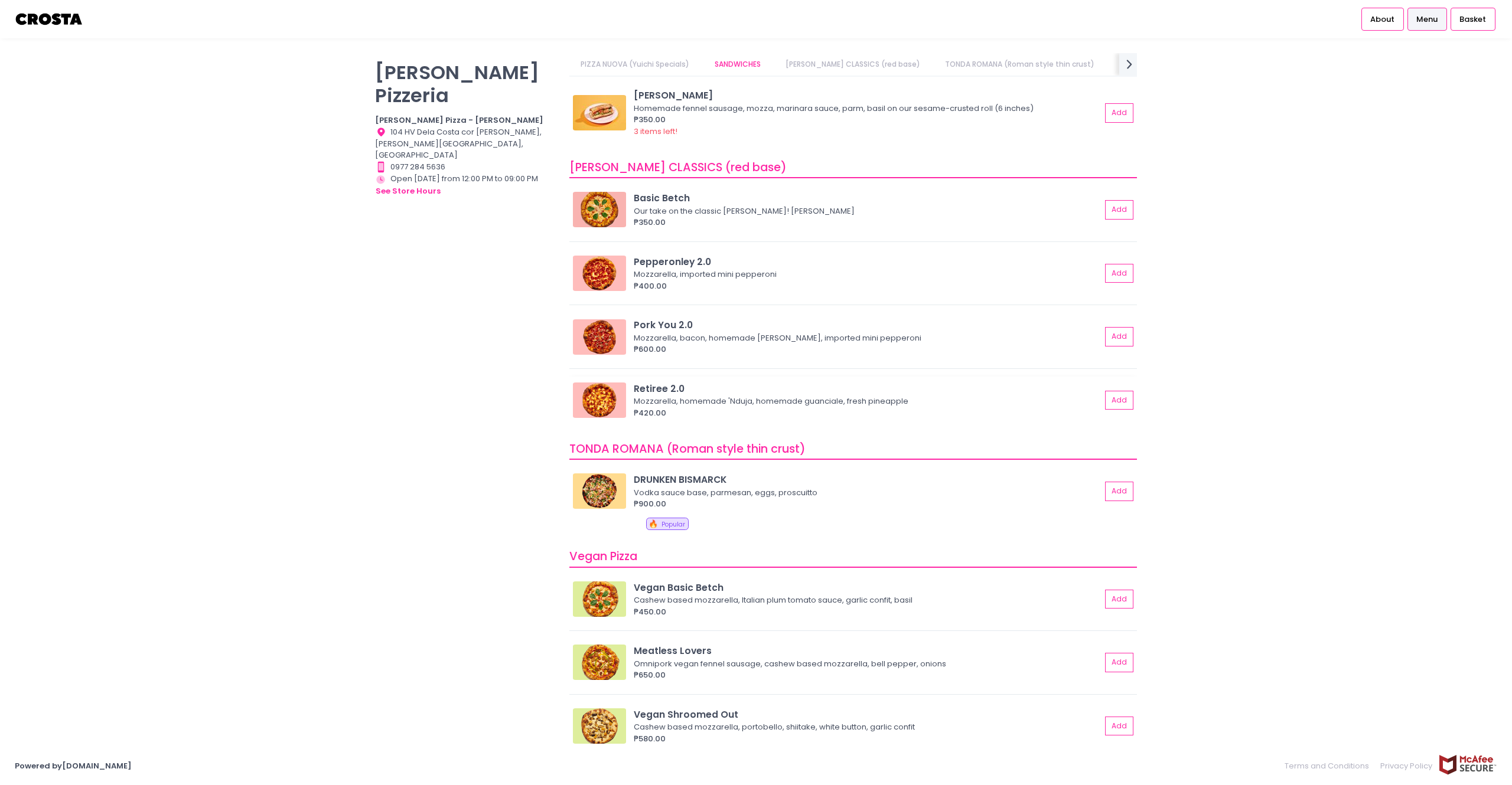
click at [687, 392] on div "Retiree 2.0" at bounding box center [867, 388] width 467 height 13
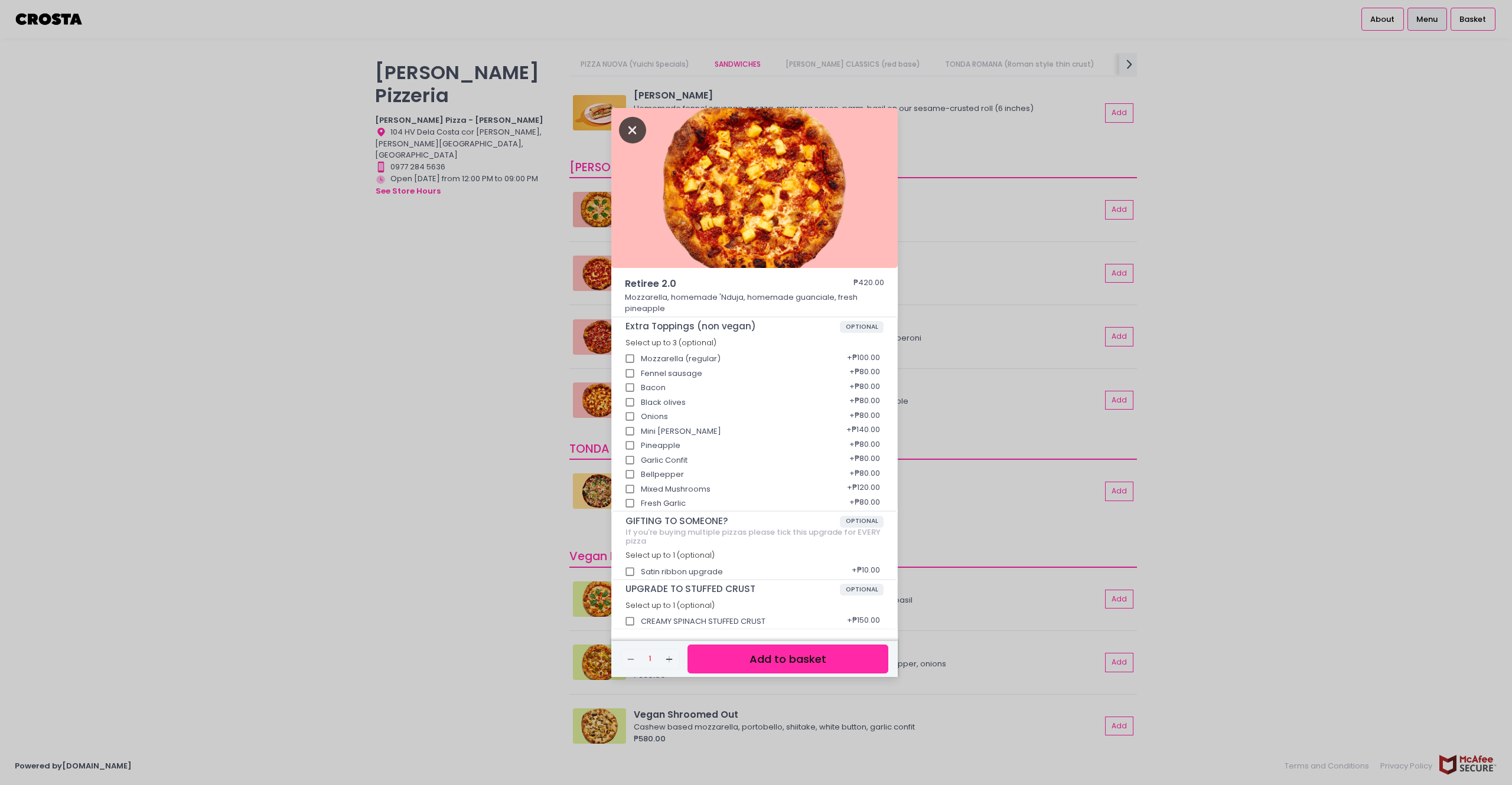
click at [638, 133] on icon "Close" at bounding box center [632, 130] width 27 height 26
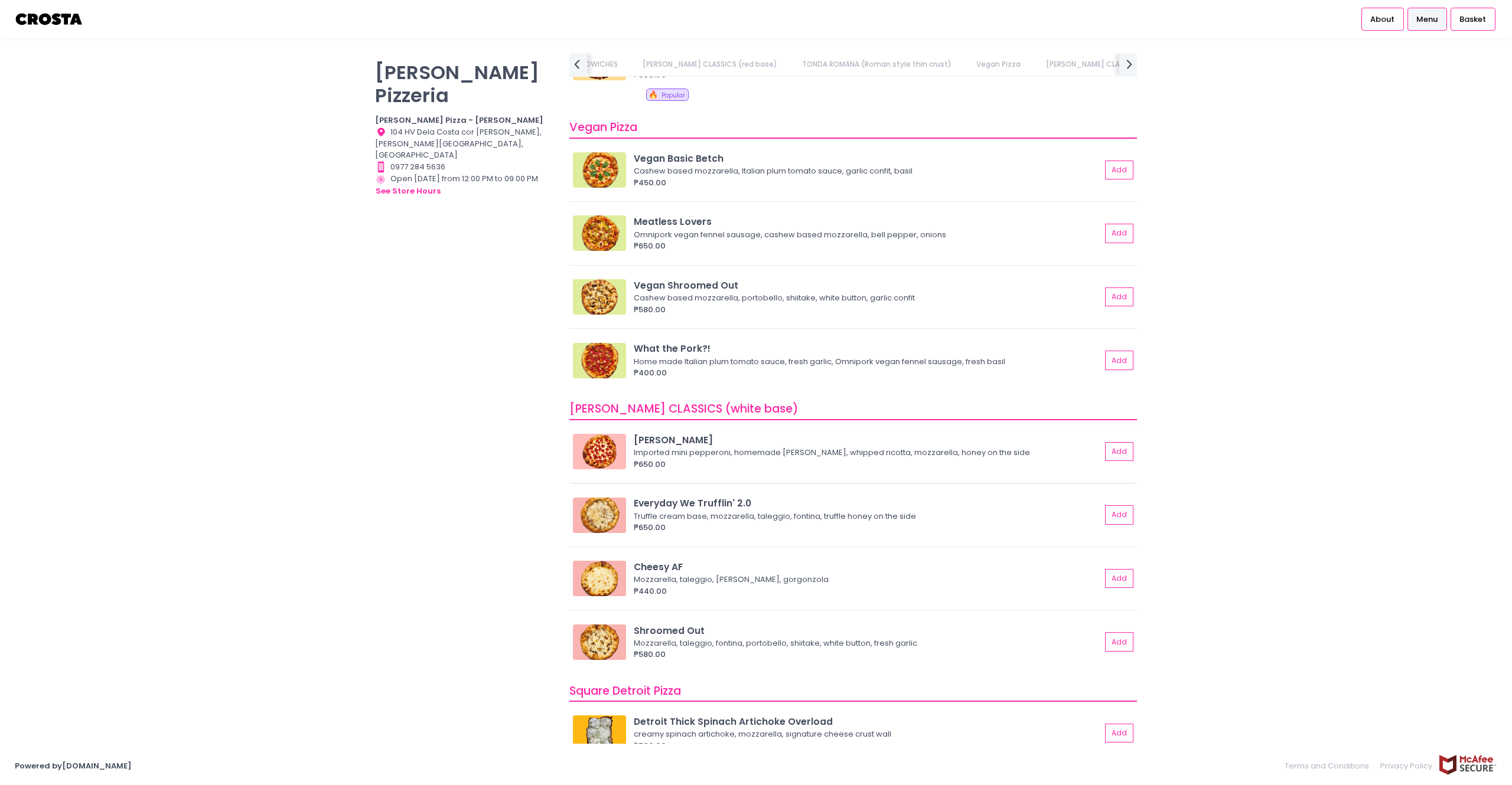
scroll to position [877, 0]
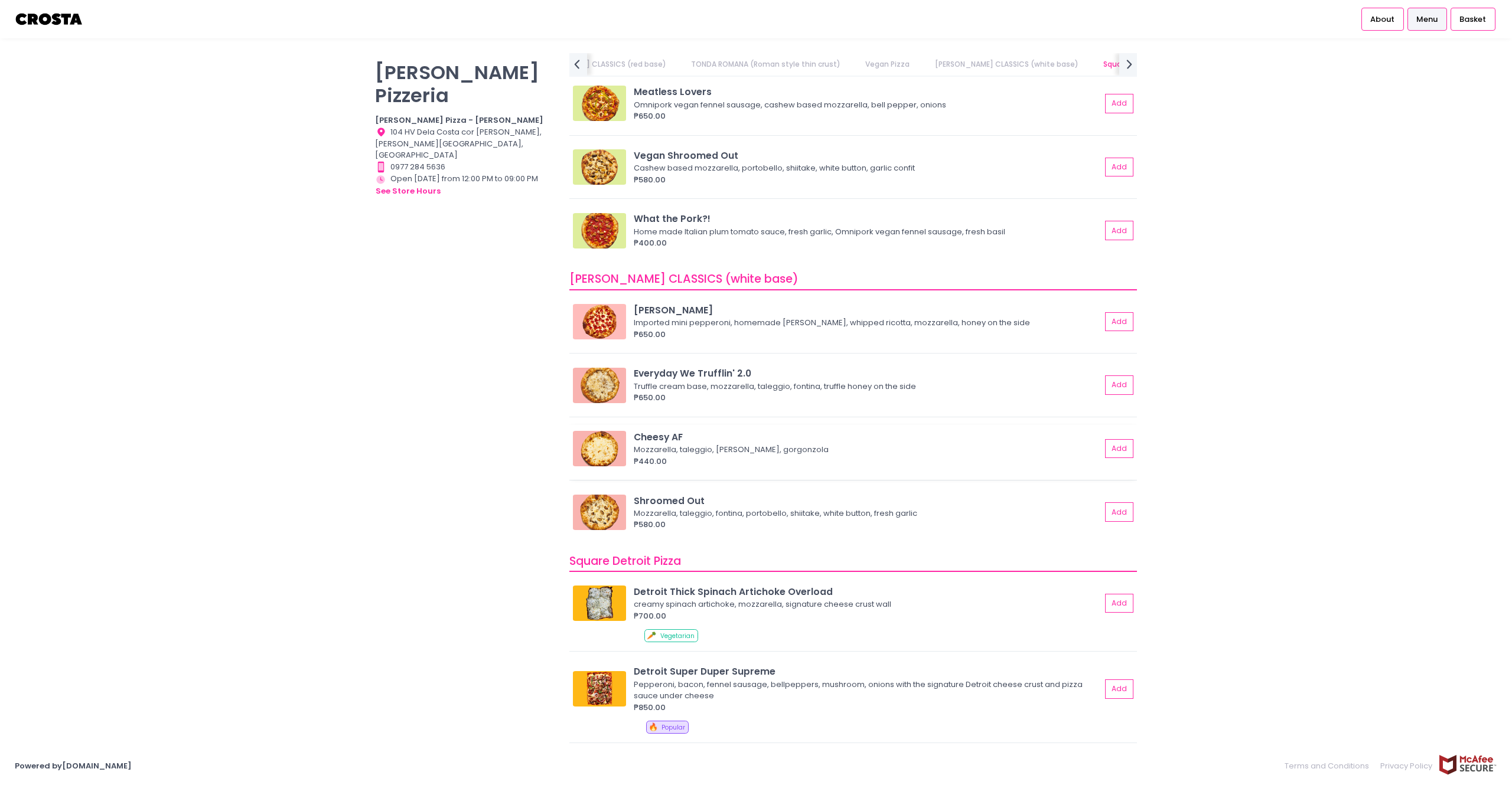
click at [672, 443] on div "Cheesy AF" at bounding box center [867, 436] width 467 height 13
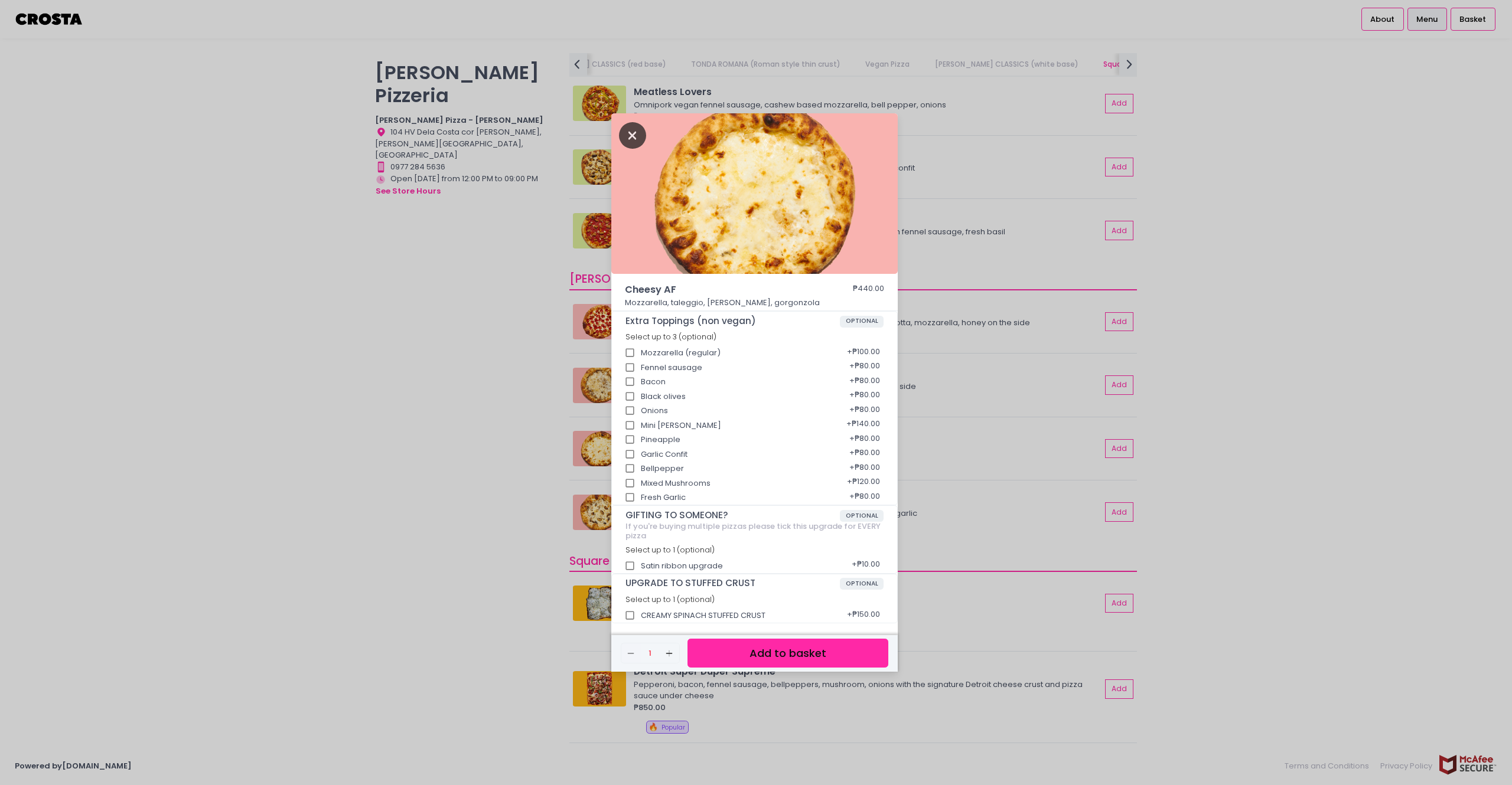
click at [627, 133] on icon "Close" at bounding box center [632, 135] width 27 height 26
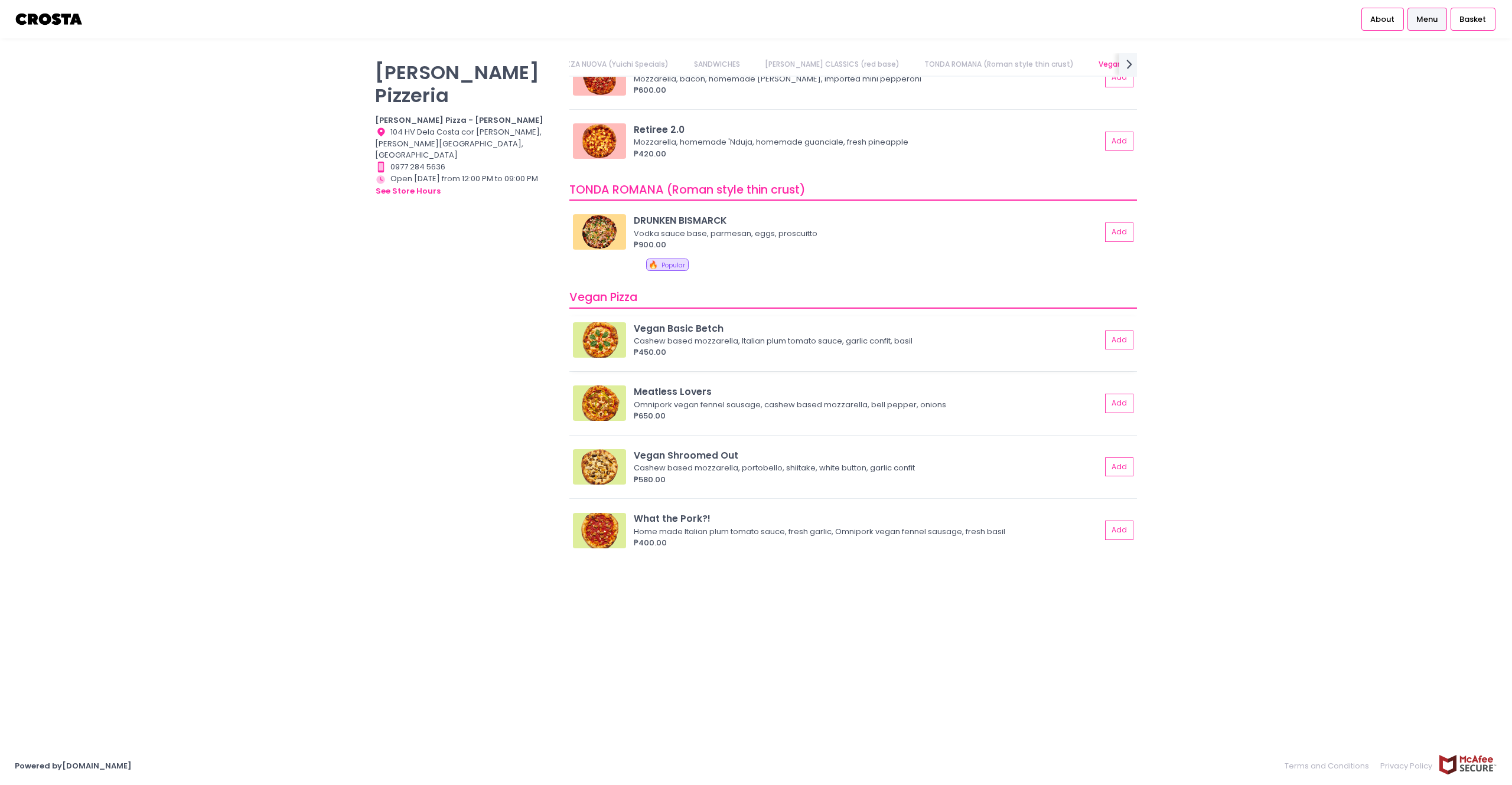
scroll to position [0, 158]
